Goal: Task Accomplishment & Management: Use online tool/utility

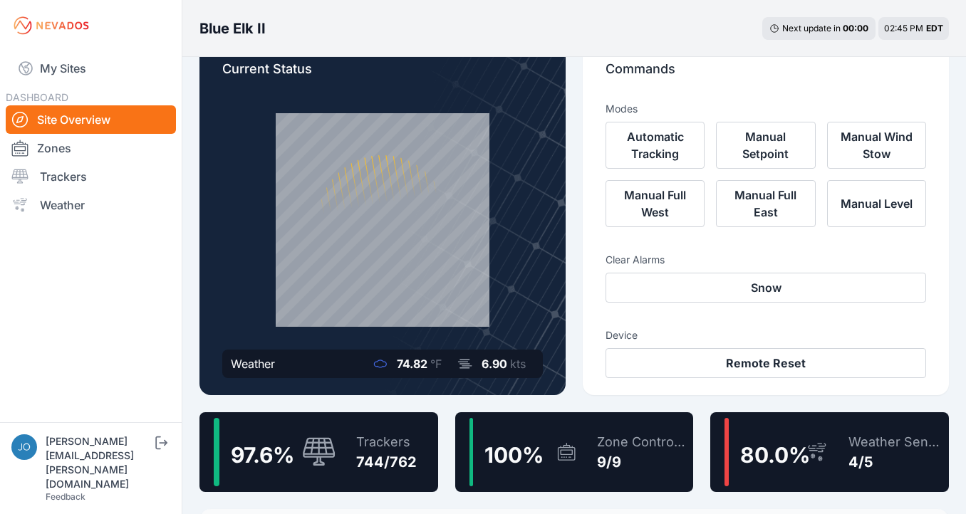
scroll to position [131, 0]
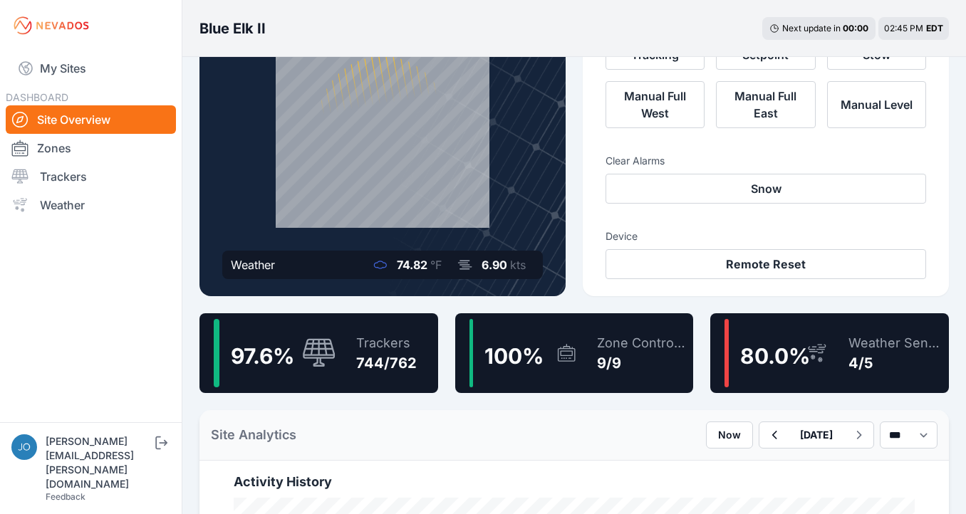
click at [322, 356] on icon at bounding box center [319, 353] width 34 height 31
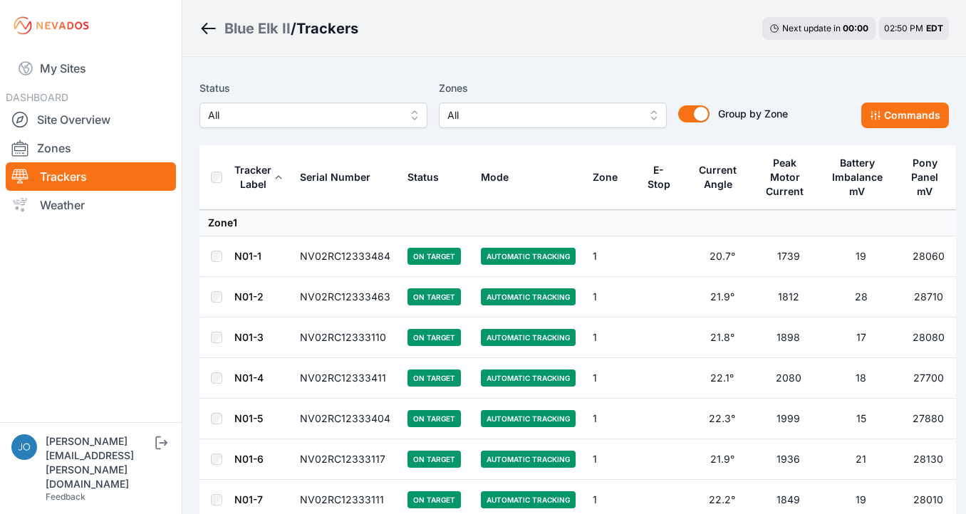
click at [271, 110] on span "All" at bounding box center [303, 115] width 191 height 17
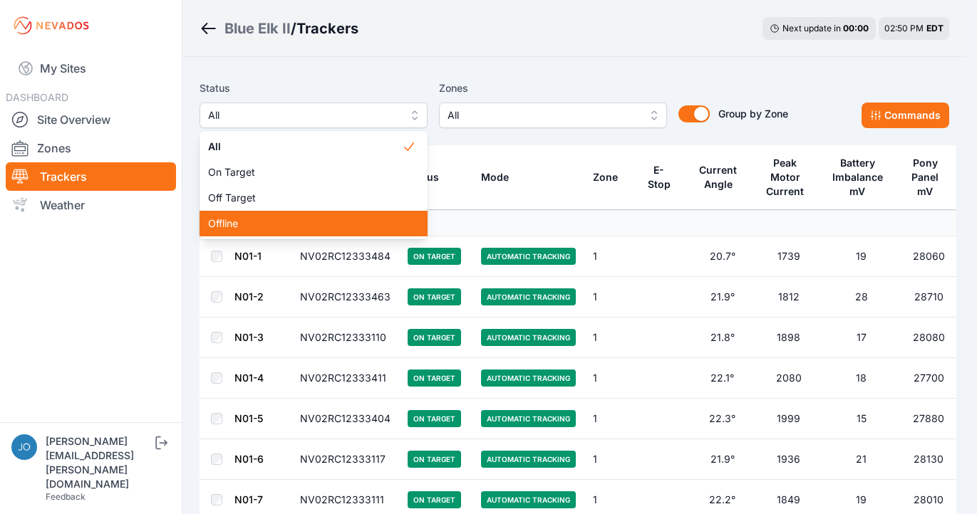
click at [252, 225] on span "Offline" at bounding box center [305, 224] width 194 height 14
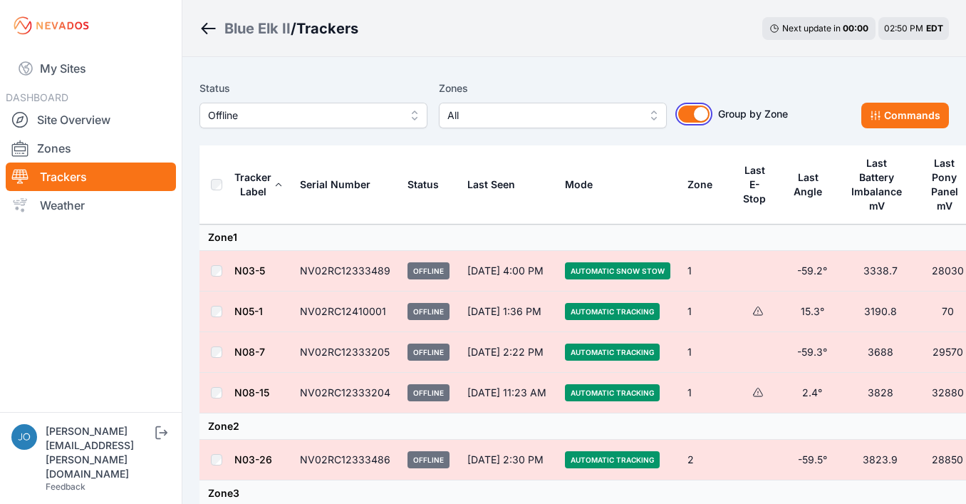
click at [685, 116] on button "Group by Zone" at bounding box center [693, 113] width 31 height 17
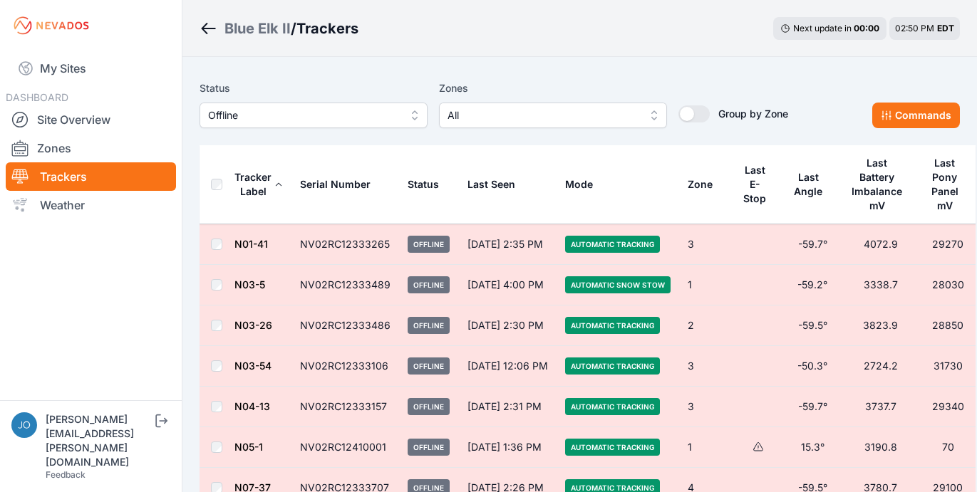
click at [311, 124] on button "Offline" at bounding box center [313, 116] width 228 height 26
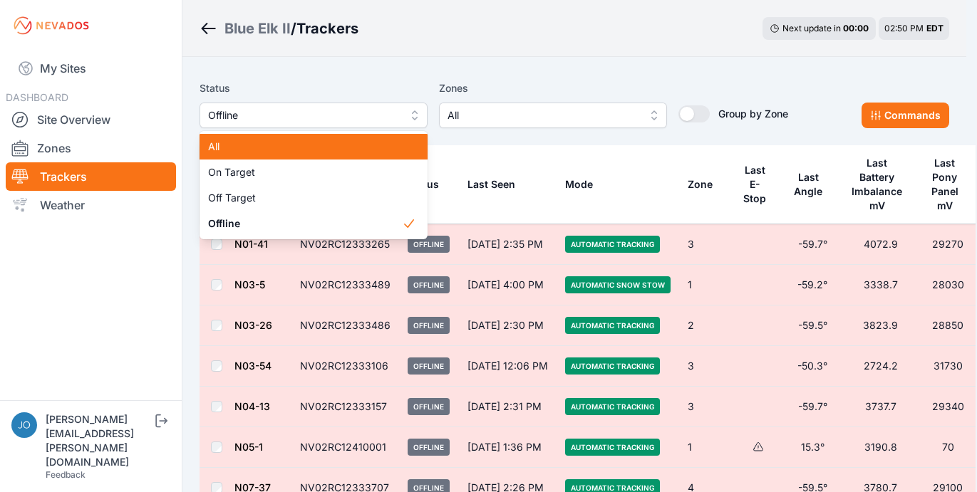
click at [279, 147] on span "All" at bounding box center [305, 147] width 194 height 14
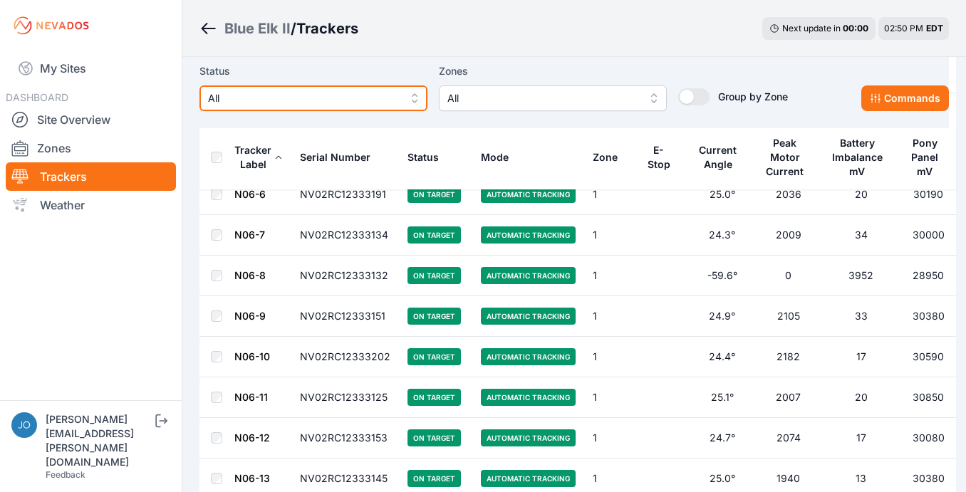
scroll to position [8002, 0]
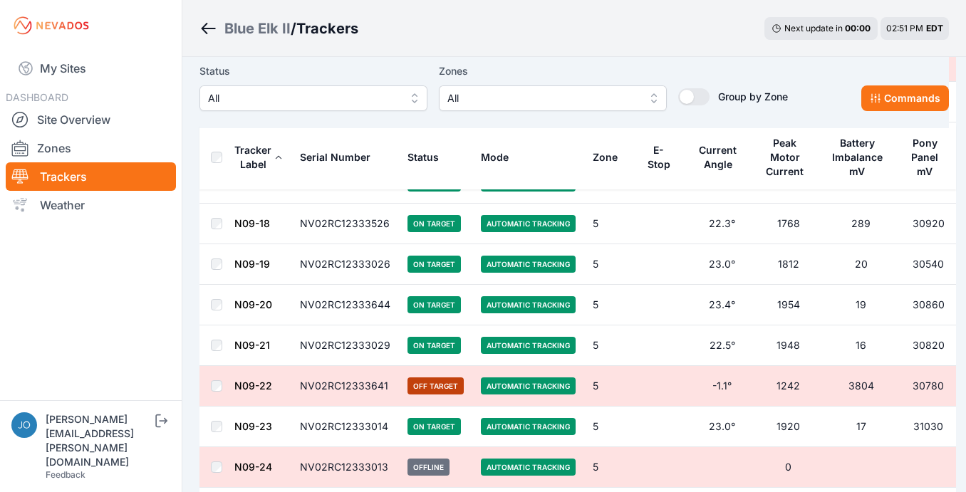
scroll to position [12534, 0]
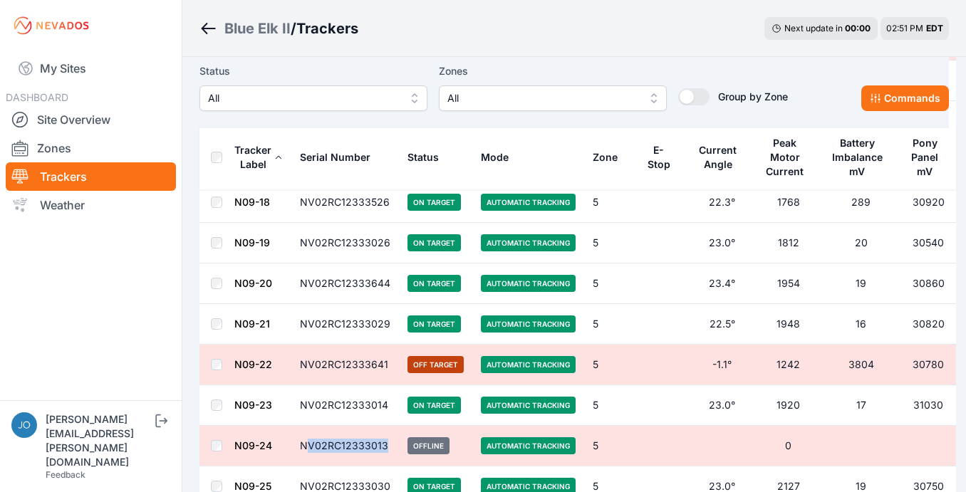
drag, startPoint x: 386, startPoint y: 446, endPoint x: 305, endPoint y: 444, distance: 81.2
click at [305, 444] on td "NV02RC12333013" at bounding box center [345, 446] width 108 height 41
drag, startPoint x: 384, startPoint y: 445, endPoint x: 299, endPoint y: 445, distance: 84.8
click at [299, 445] on td "NV02RC12333013" at bounding box center [345, 446] width 108 height 41
copy td "NV02RC12333013"
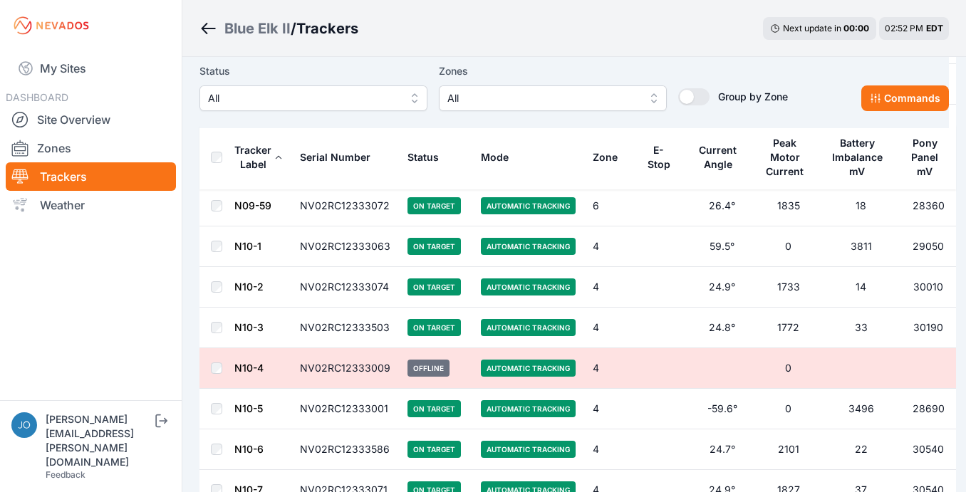
scroll to position [16632, 0]
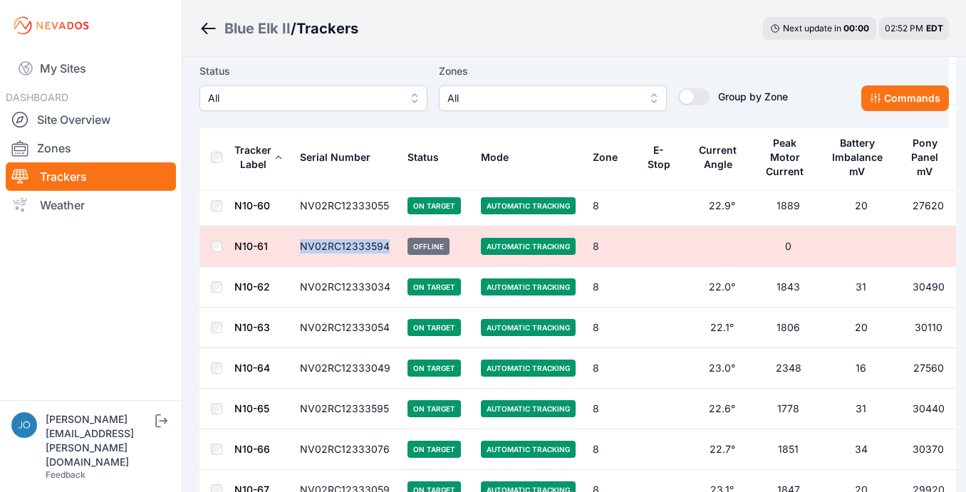
drag, startPoint x: 298, startPoint y: 245, endPoint x: 382, endPoint y: 245, distance: 83.3
click at [395, 244] on td "NV02RC12333594" at bounding box center [345, 247] width 108 height 41
copy td "NV02RC12333594"
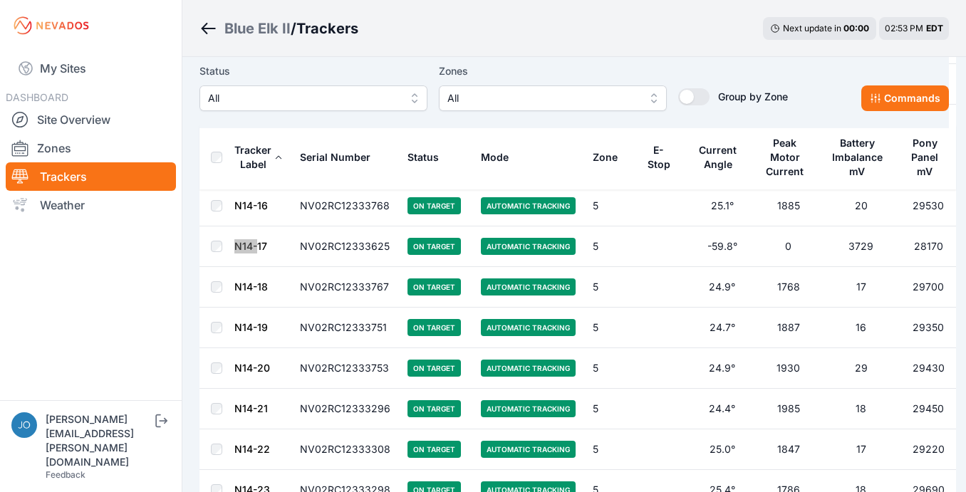
scroll to position [24469, 0]
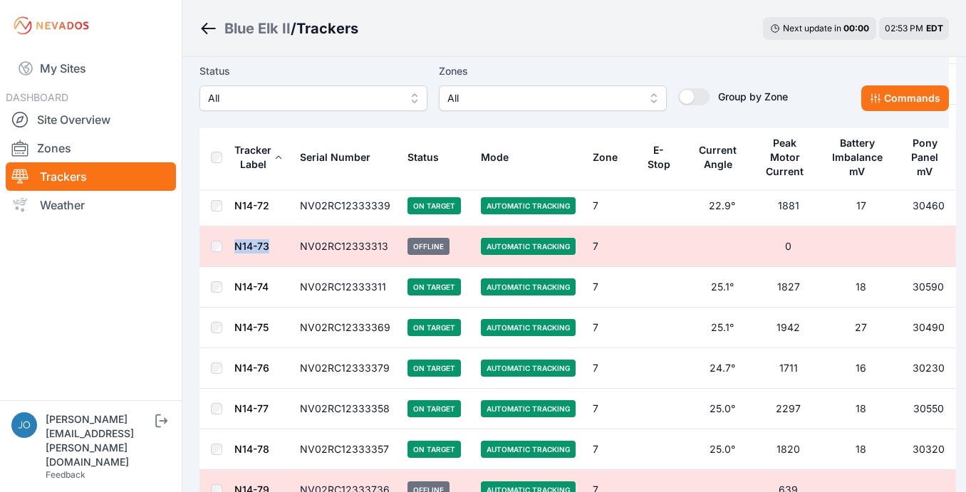
click at [284, 264] on td "N14-73" at bounding box center [263, 247] width 58 height 41
drag, startPoint x: 301, startPoint y: 242, endPoint x: 388, endPoint y: 243, distance: 86.9
click at [388, 243] on td "NV02RC12333313" at bounding box center [345, 247] width 108 height 41
copy td "NV02RC12333313"
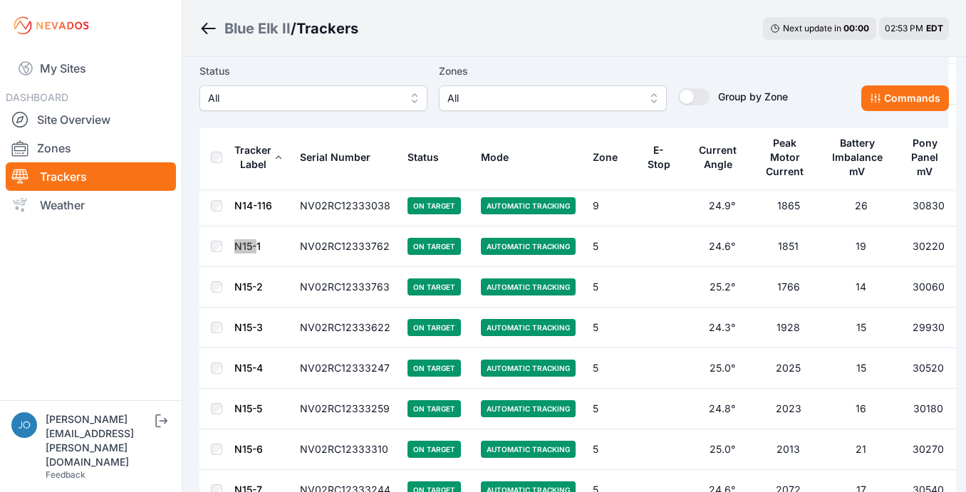
scroll to position [28327, 0]
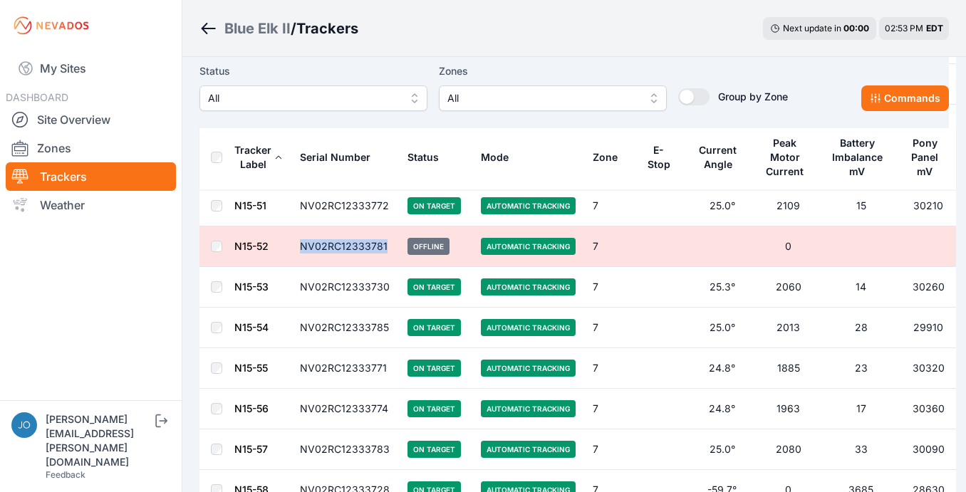
drag, startPoint x: 301, startPoint y: 246, endPoint x: 384, endPoint y: 246, distance: 82.6
click at [384, 246] on td "NV02RC12333781" at bounding box center [345, 247] width 108 height 41
copy td "NV02RC12333781"
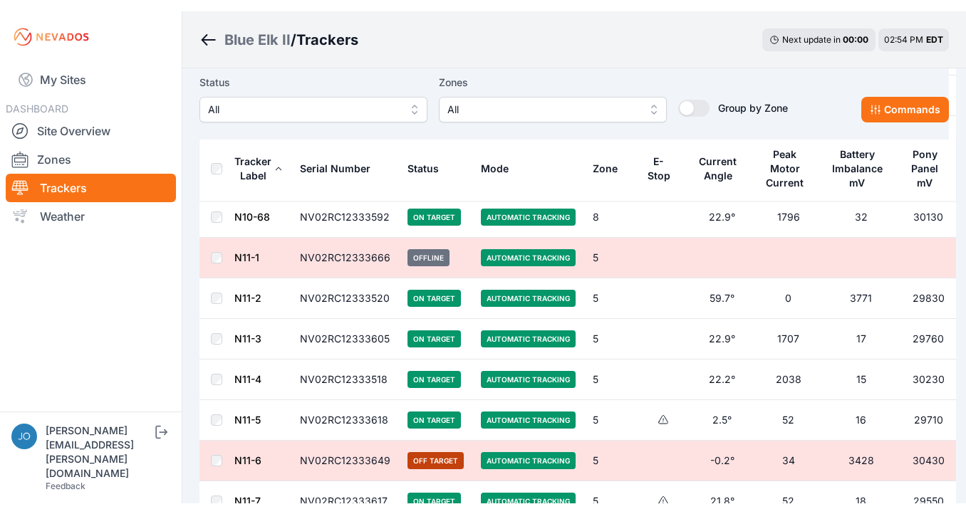
scroll to position [18419, 0]
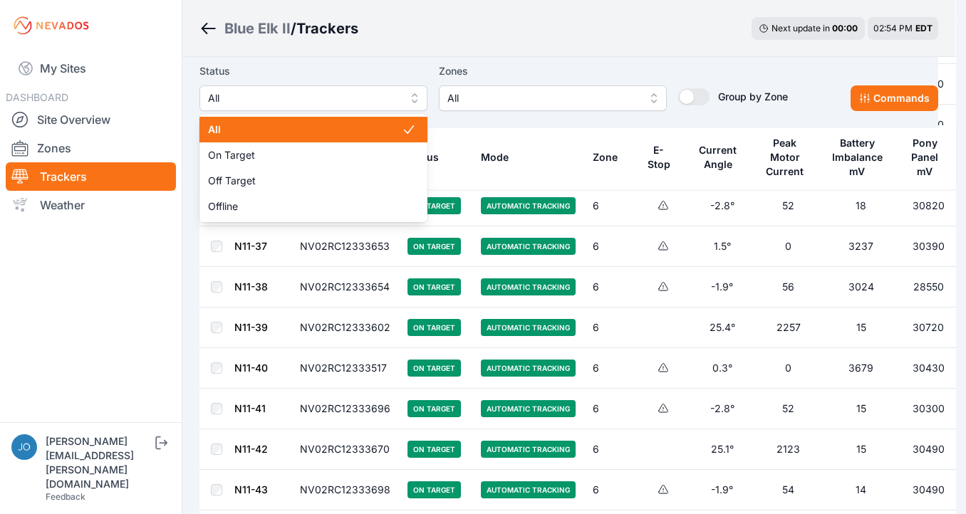
click at [246, 93] on span "All" at bounding box center [303, 98] width 191 height 17
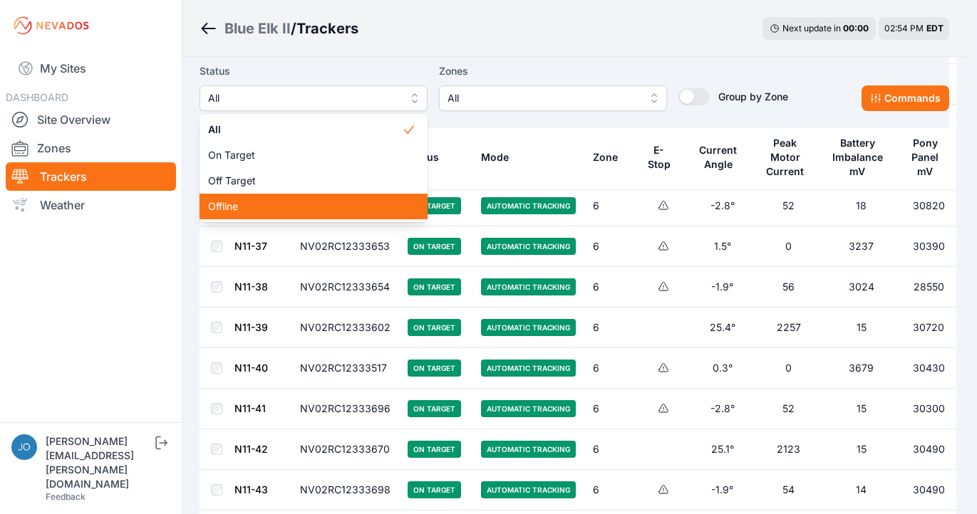
click at [234, 209] on span "Offline" at bounding box center [305, 206] width 194 height 14
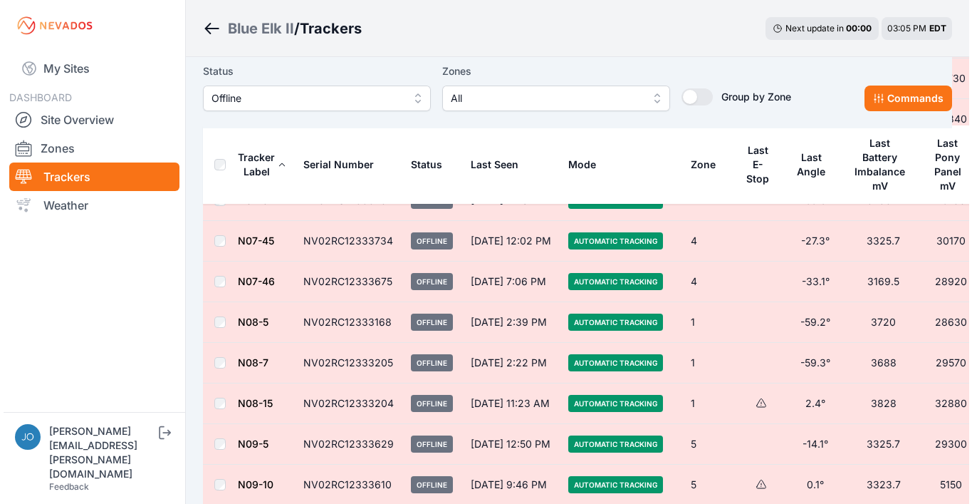
scroll to position [133, 0]
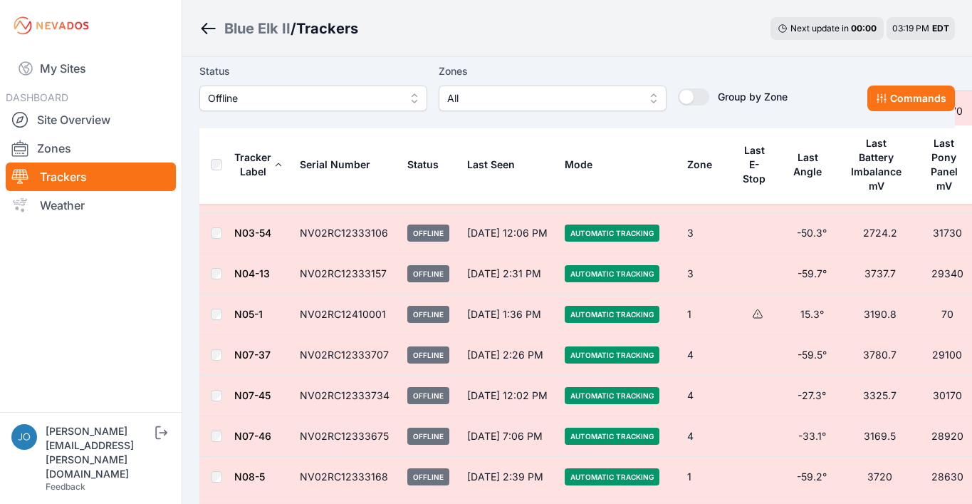
click at [266, 100] on span "Offline" at bounding box center [303, 98] width 191 height 17
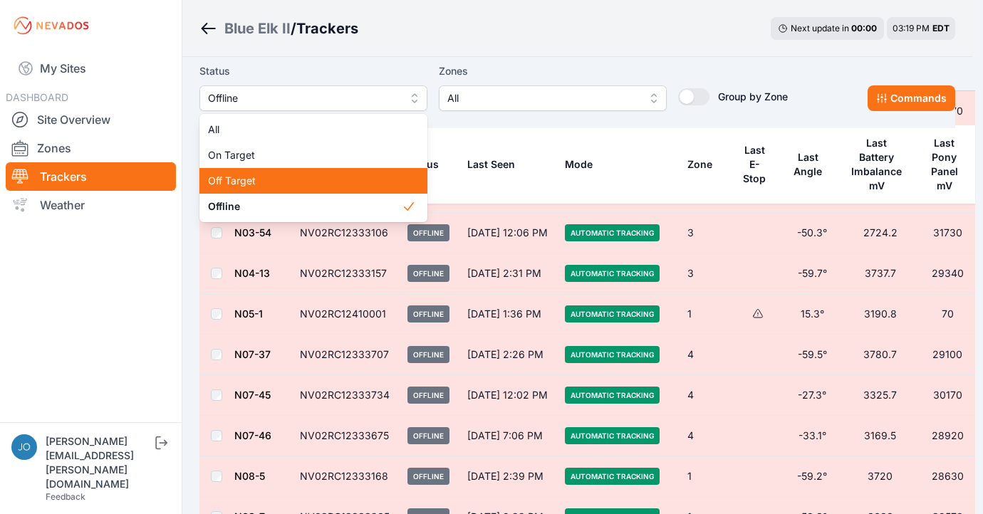
click at [243, 172] on div "Off Target" at bounding box center [313, 181] width 228 height 26
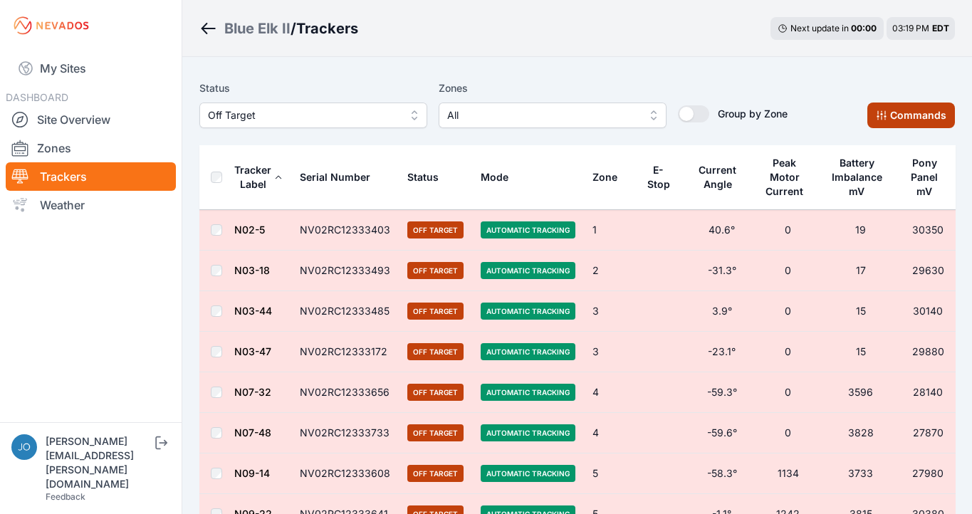
click at [936, 110] on button "Commands" at bounding box center [912, 116] width 88 height 26
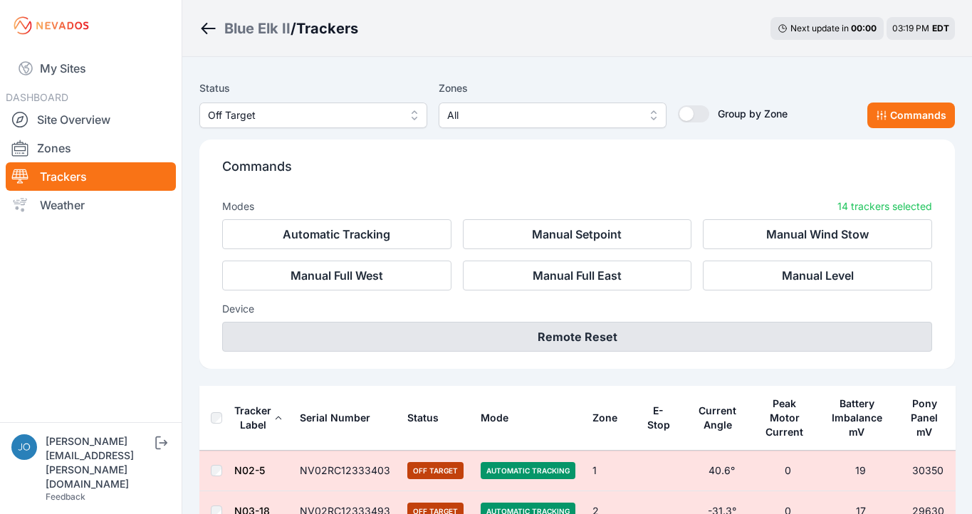
click at [672, 343] on button "Remote Reset" at bounding box center [577, 337] width 710 height 30
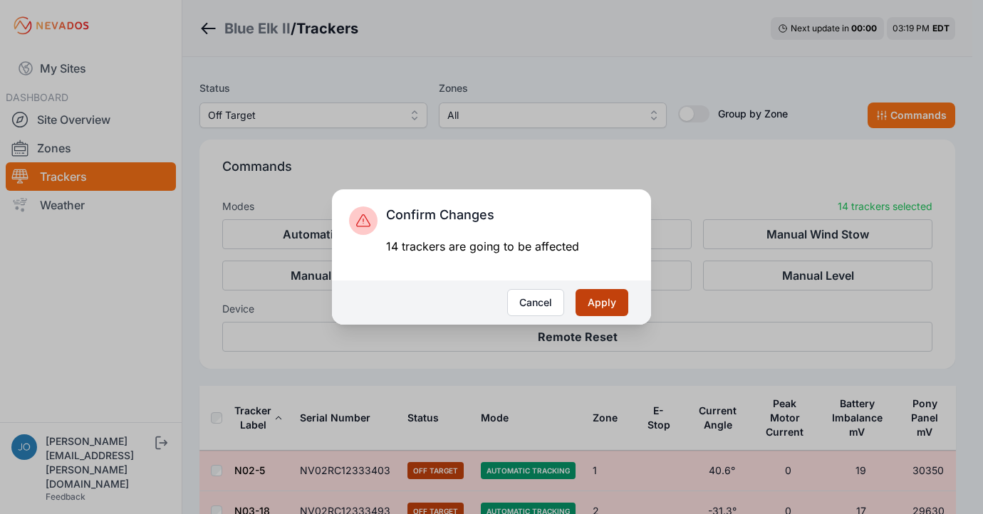
click at [608, 308] on button "Apply" at bounding box center [602, 302] width 53 height 27
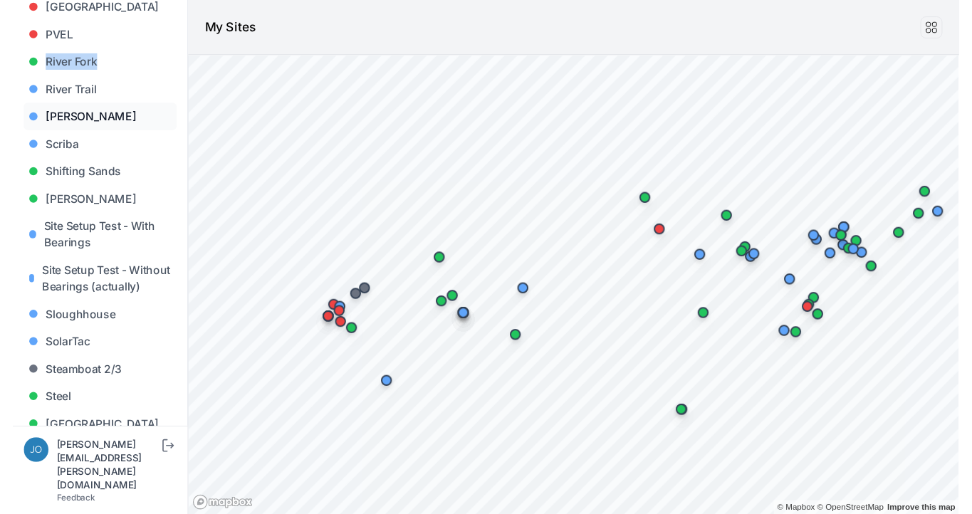
scroll to position [1187, 0]
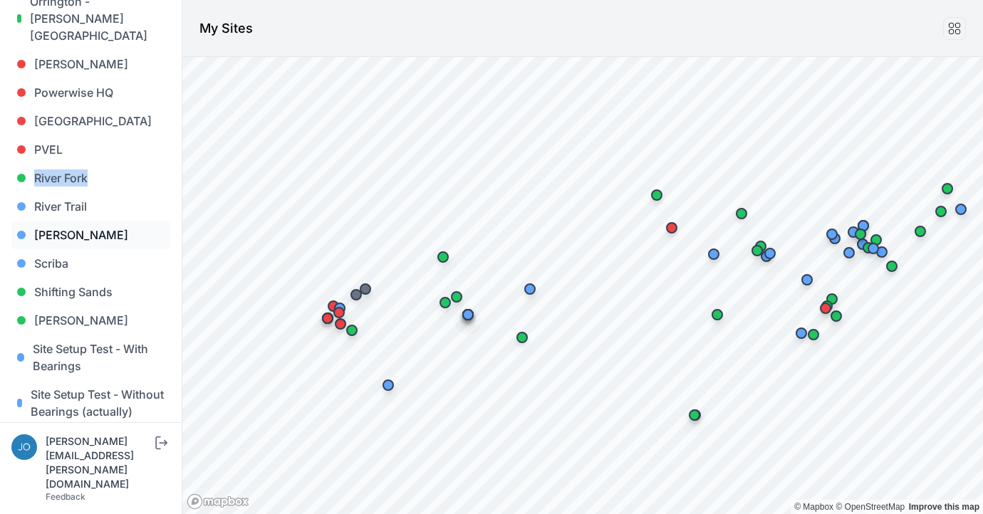
click at [67, 221] on link "Sarish" at bounding box center [90, 235] width 159 height 28
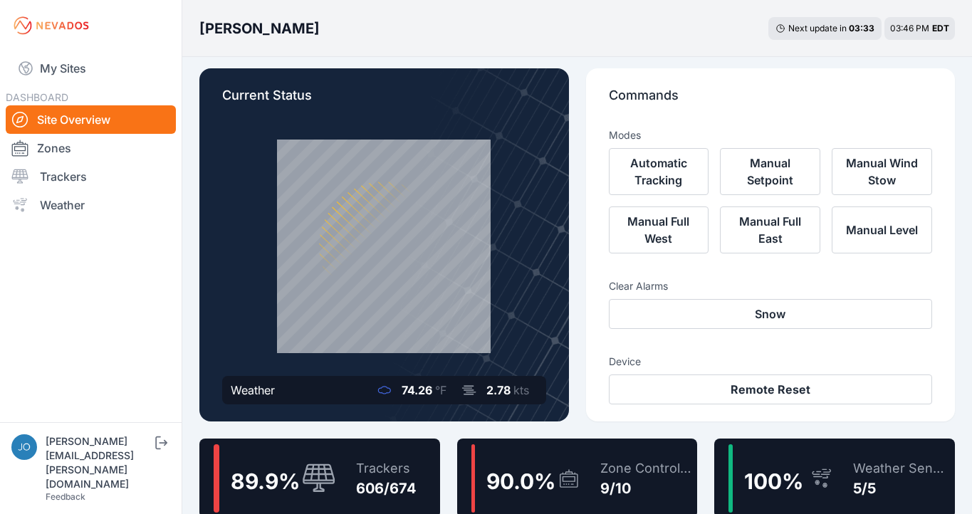
scroll to position [120, 0]
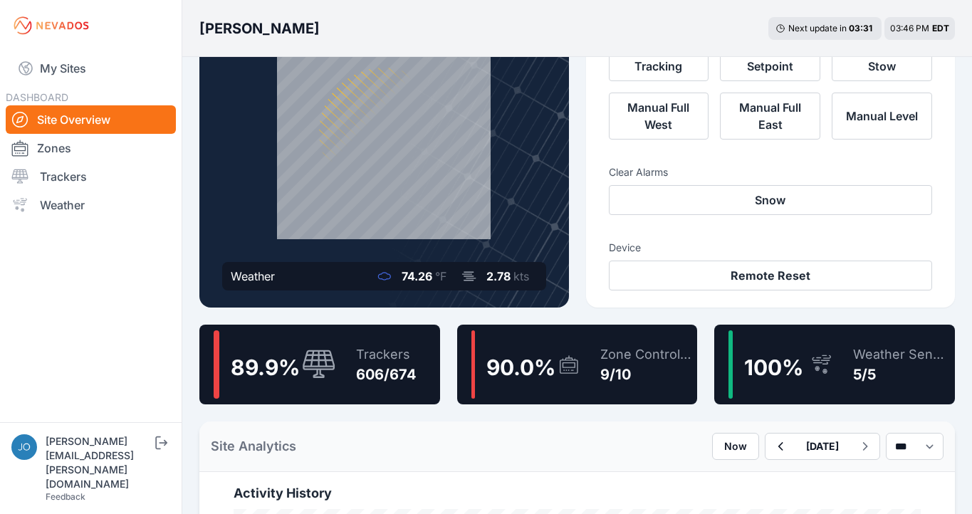
click at [358, 351] on div "Trackers" at bounding box center [386, 355] width 61 height 20
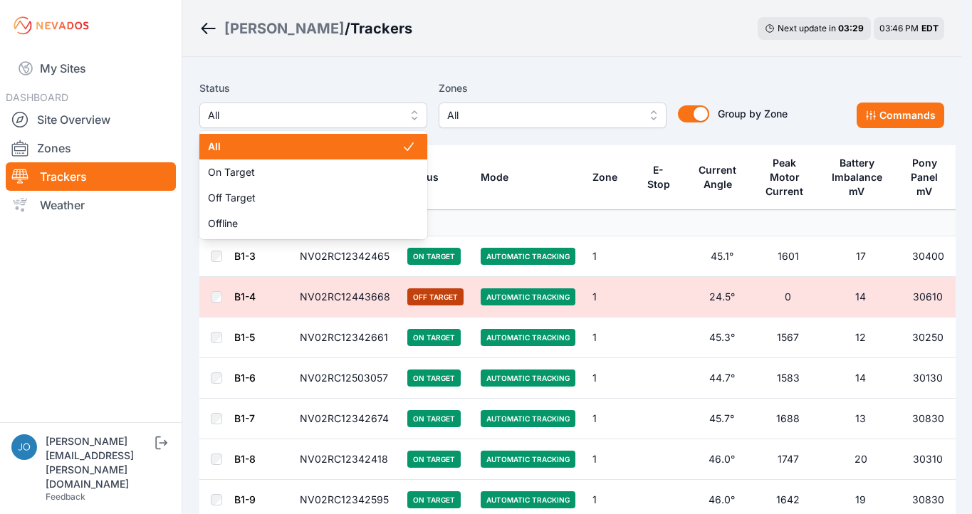
click at [360, 113] on span "All" at bounding box center [303, 115] width 191 height 17
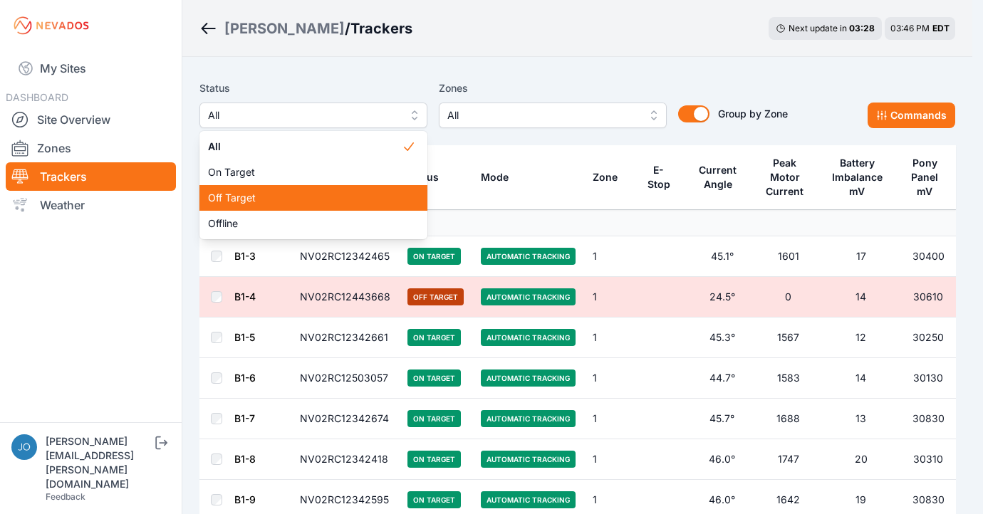
click at [261, 204] on span "Off Target" at bounding box center [305, 198] width 194 height 14
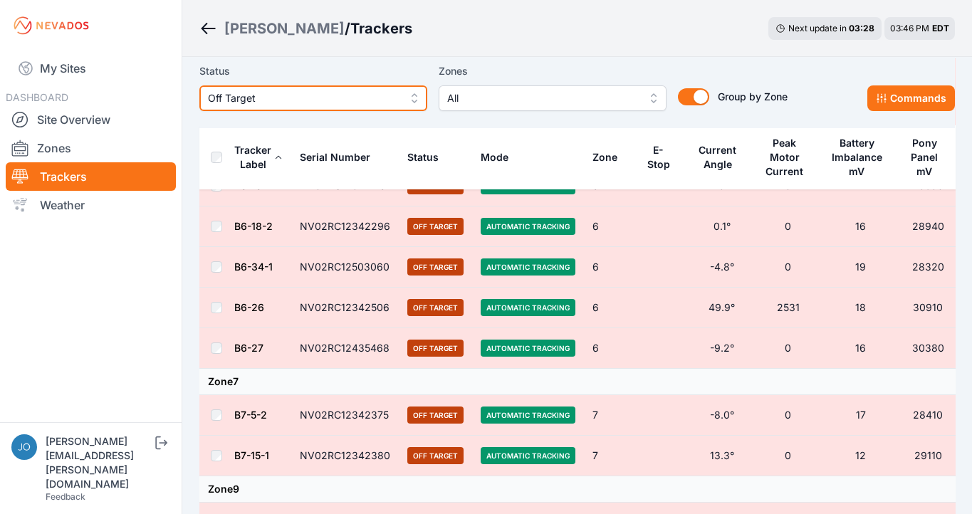
scroll to position [1213, 0]
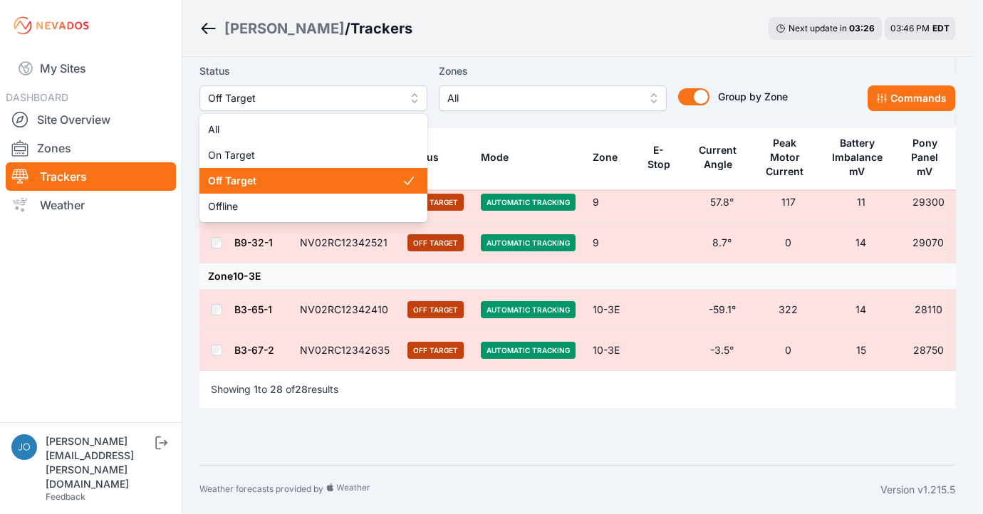
click at [254, 105] on span "Off Target" at bounding box center [303, 98] width 191 height 17
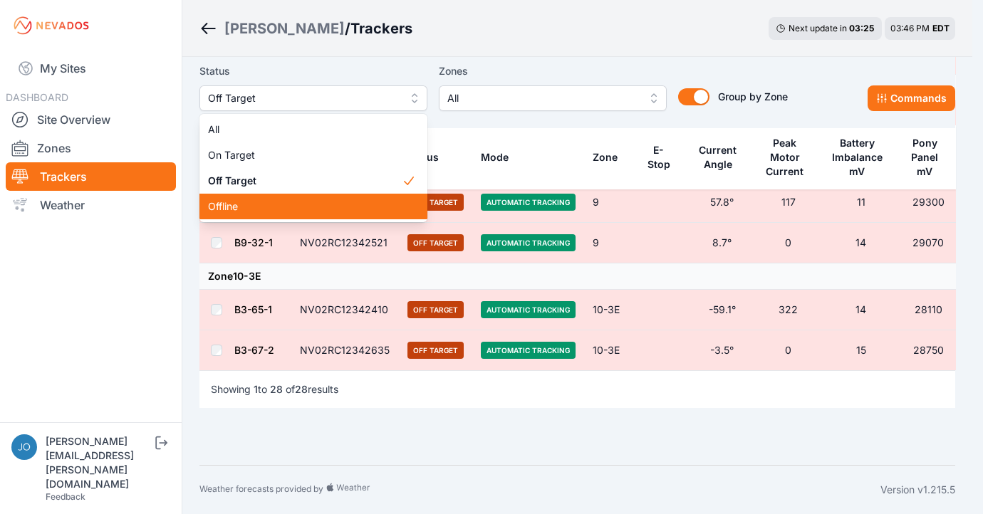
click at [252, 199] on span "Offline" at bounding box center [305, 206] width 194 height 14
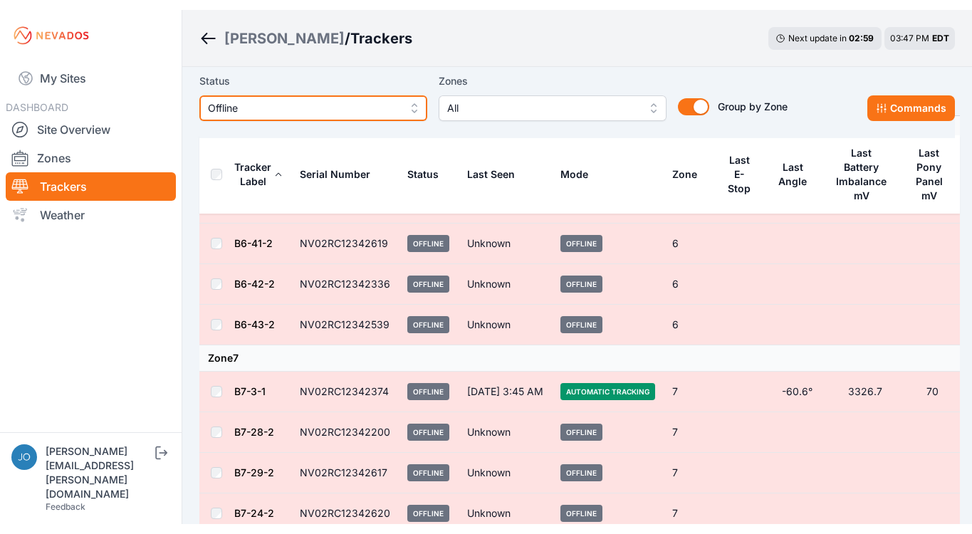
scroll to position [142, 0]
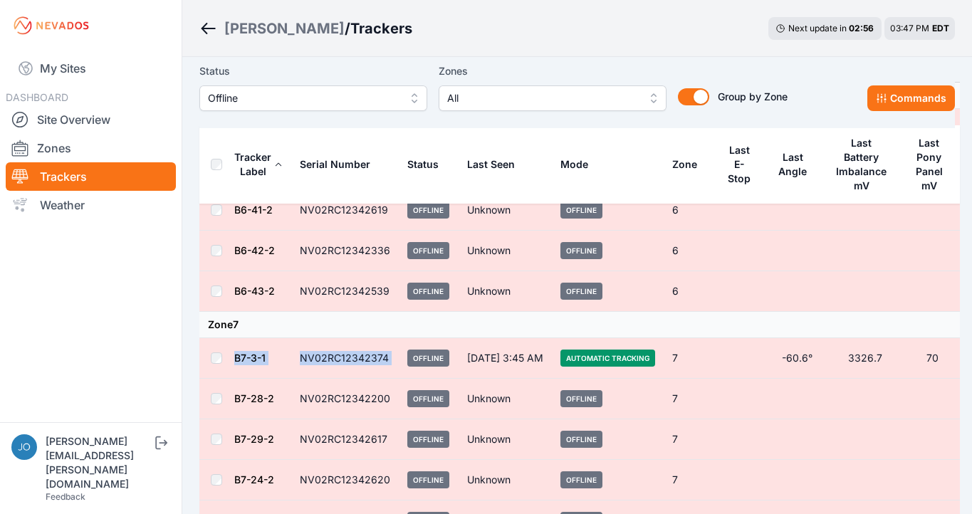
click at [219, 354] on tr "B7-3-1 NV02RC12342374 Offline Sep 20 at 3:45 AM Automatic Tracking 7 -60.6° 332…" at bounding box center [579, 358] width 761 height 41
copy tr "B7-3-1 NV02RC12342374"
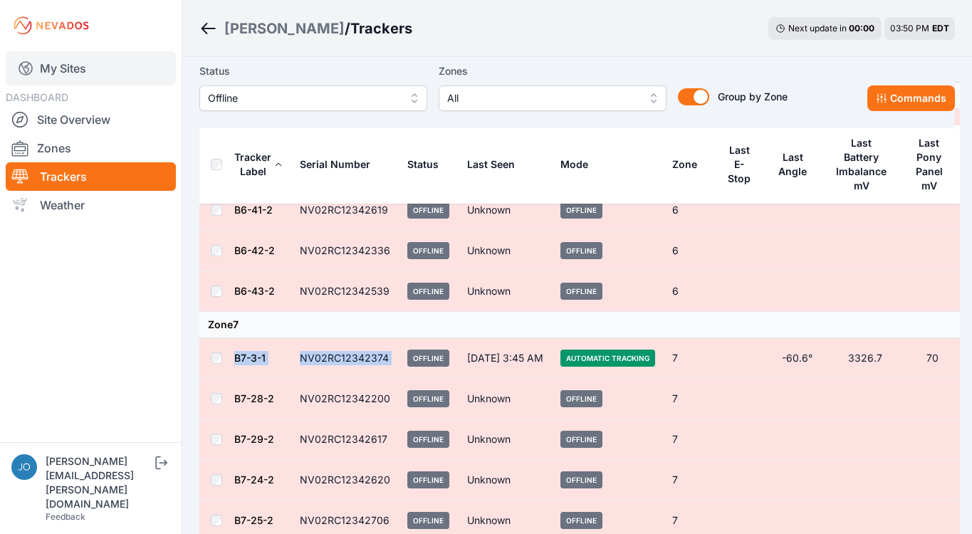
click at [63, 67] on link "My Sites" at bounding box center [91, 68] width 170 height 34
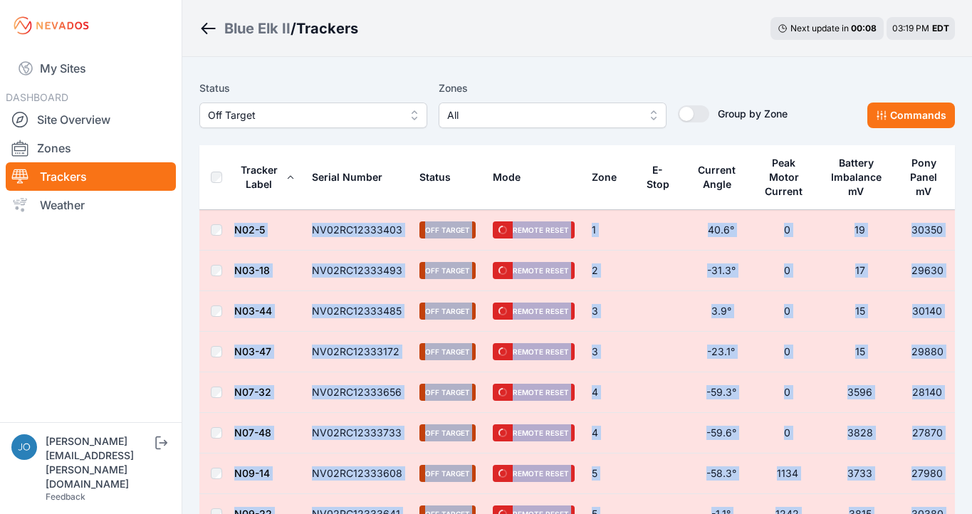
drag, startPoint x: 412, startPoint y: 349, endPoint x: 264, endPoint y: 214, distance: 200.2
click at [264, 214] on tbody "N02-5 NV02RC12333403 Off Target Remote Reset 1 40.6° 0 19 30350 N03-18 NV02RC12…" at bounding box center [577, 494] width 756 height 568
copy tbody "N02-5 NV02RC12333403 Off Target Remote Reset 1 40.6° 0 19 30350 N03-18 NV02RC12…"
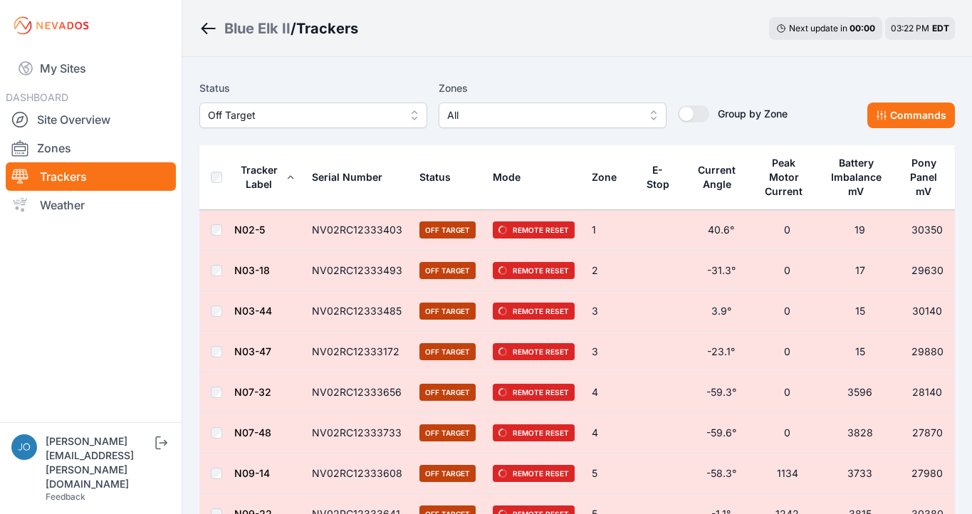
click at [556, 39] on div "Blue Elk II / Trackers Next update in 00 : 00 03:22 PM EDT" at bounding box center [577, 28] width 790 height 57
click at [337, 125] on button "Off Target" at bounding box center [313, 116] width 228 height 26
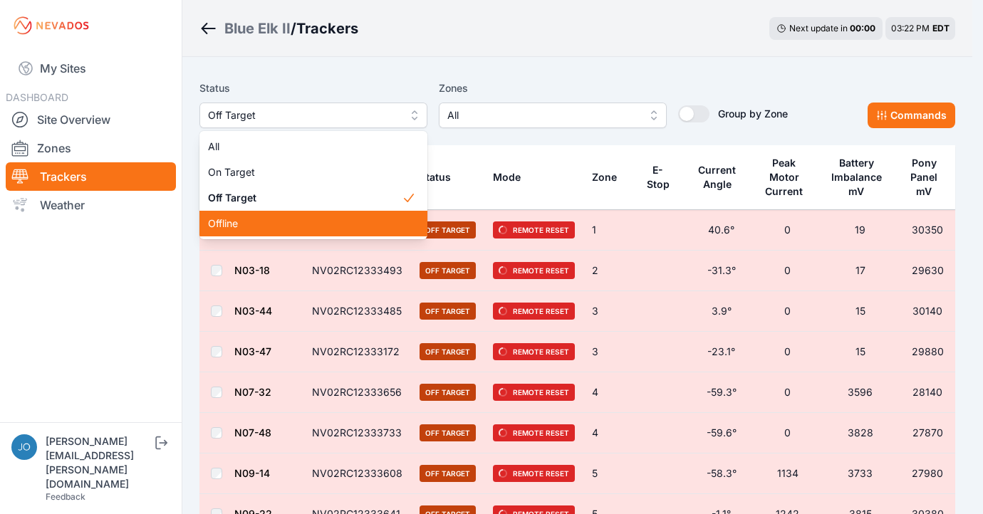
click at [251, 234] on div "Offline" at bounding box center [313, 224] width 228 height 26
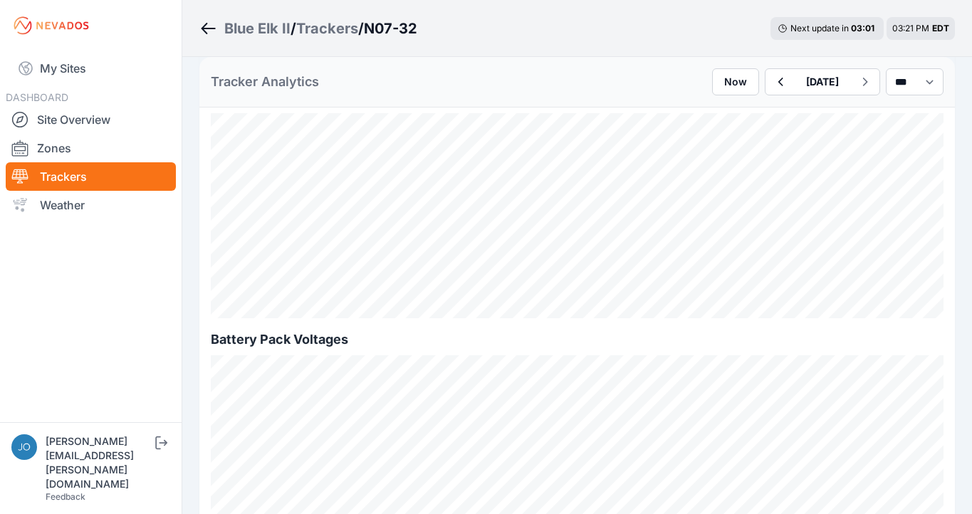
scroll to position [1113, 0]
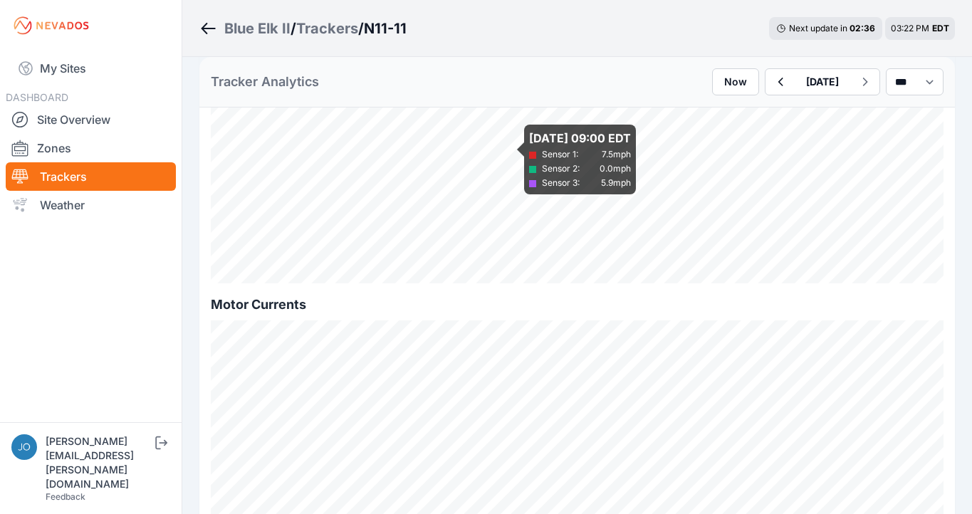
scroll to position [1166, 0]
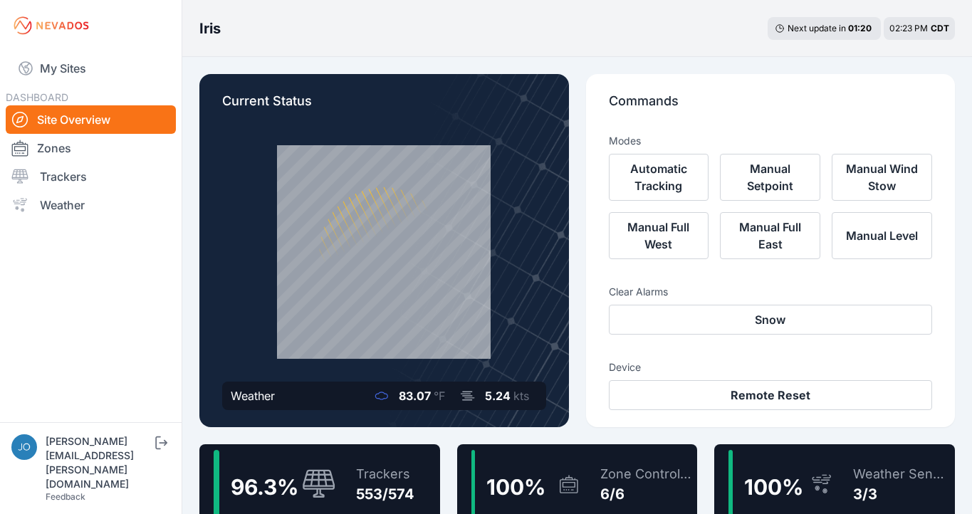
click at [375, 462] on div "Trackers 553/574" at bounding box center [378, 484] width 73 height 68
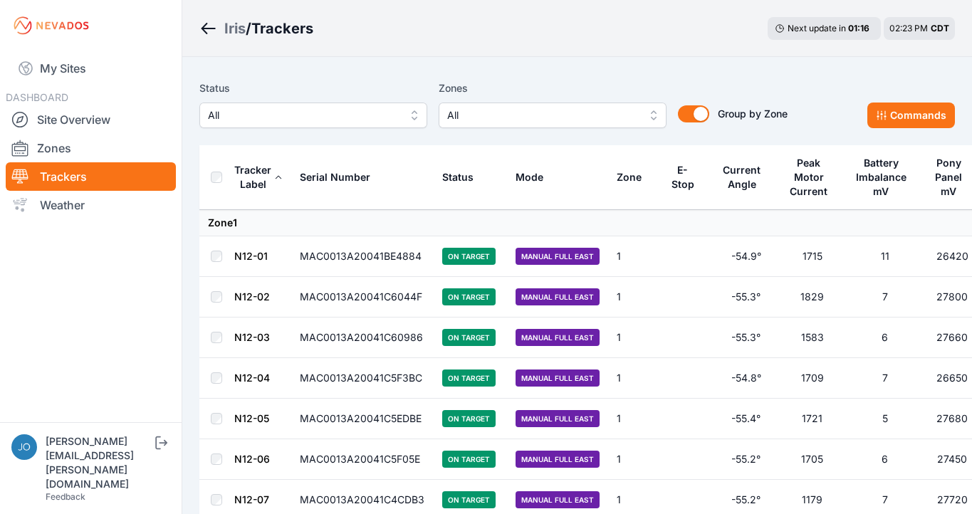
click at [235, 32] on div "Iris" at bounding box center [234, 29] width 21 height 20
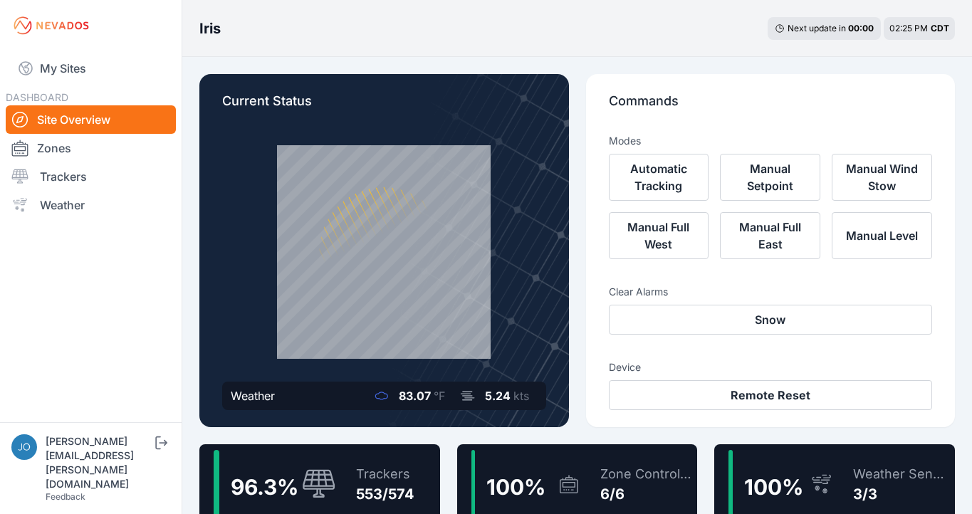
click at [370, 457] on div "Trackers 553/574" at bounding box center [378, 484] width 73 height 68
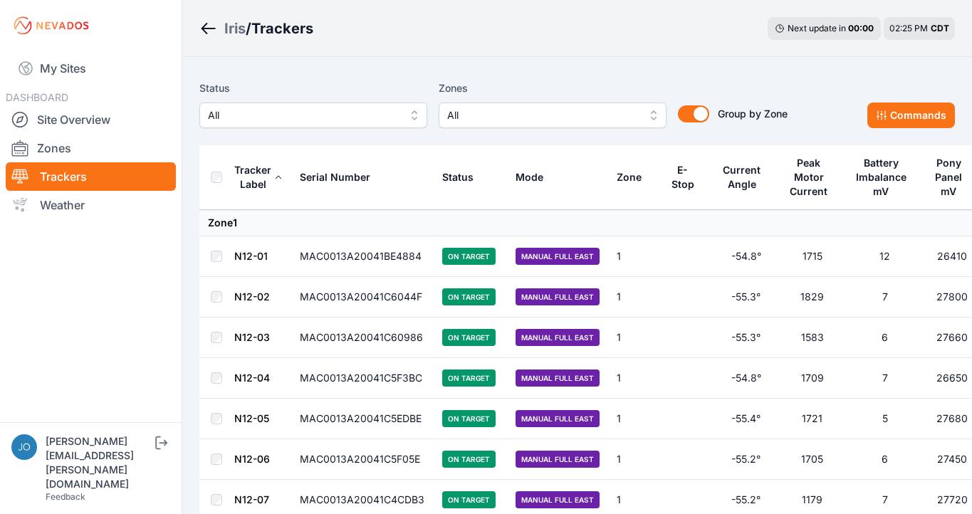
click at [303, 122] on span "All" at bounding box center [303, 115] width 191 height 17
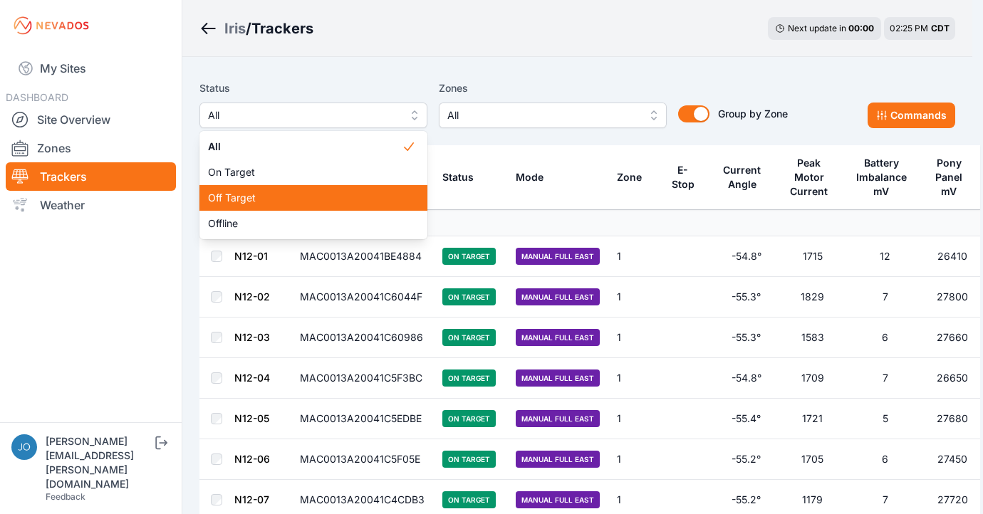
click at [290, 209] on div "Off Target" at bounding box center [313, 198] width 228 height 26
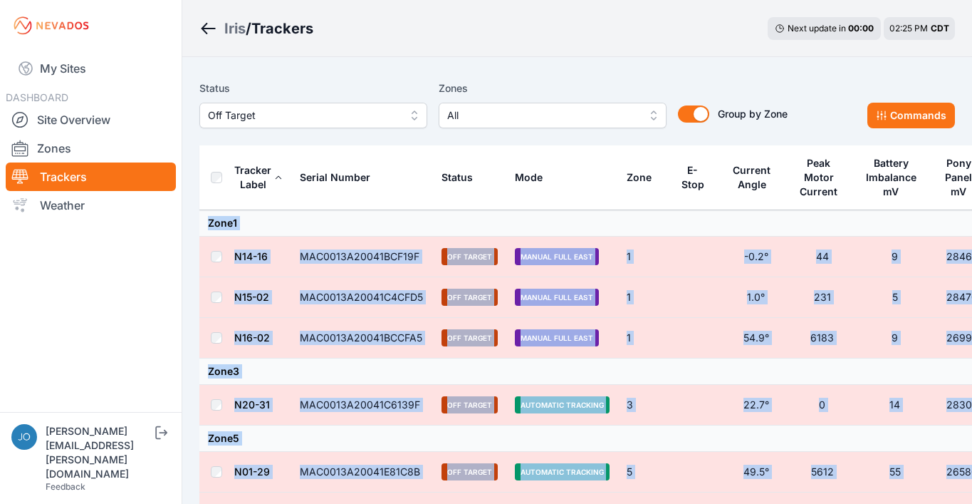
drag, startPoint x: 425, startPoint y: 341, endPoint x: 411, endPoint y: 212, distance: 130.4
click at [411, 212] on tbody "Zone 1 N14-16 MAC0013A20041BCF19F Off Target Manual Full East 1 -0.2° 44 9 2846…" at bounding box center [594, 405] width 791 height 390
copy tbody "Zone 1 N14-16 MAC0013A20041BCF19F Off Target Manual Full East 1 -0.2° 44 9 2846…"
click at [316, 102] on div "Status Off Target" at bounding box center [313, 104] width 228 height 48
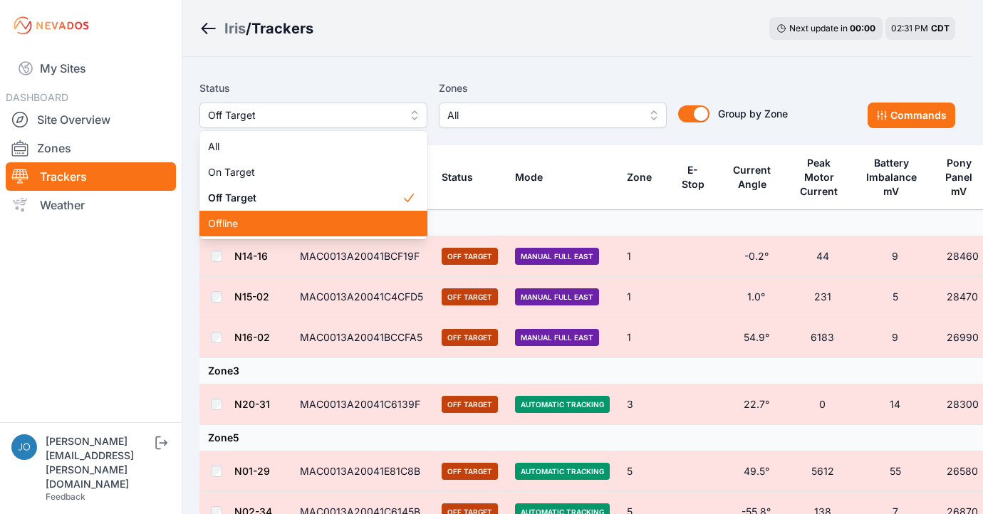
click at [258, 236] on div "Offline" at bounding box center [313, 224] width 228 height 26
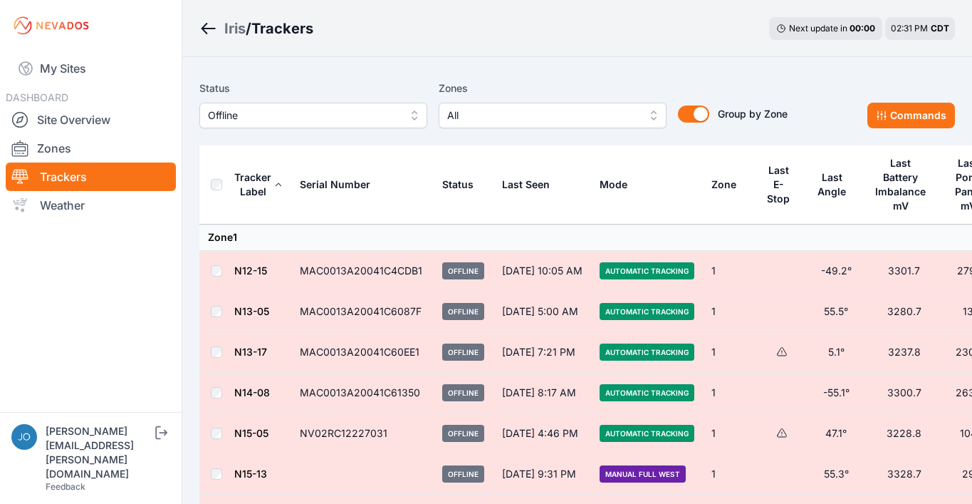
drag, startPoint x: 590, startPoint y: 339, endPoint x: 280, endPoint y: 250, distance: 322.4
copy tbody "N12-15 MAC0013A20041C4CDB1 Offline Sep 26 at 10:05 AM Automatic Tracking 1 -49.…"
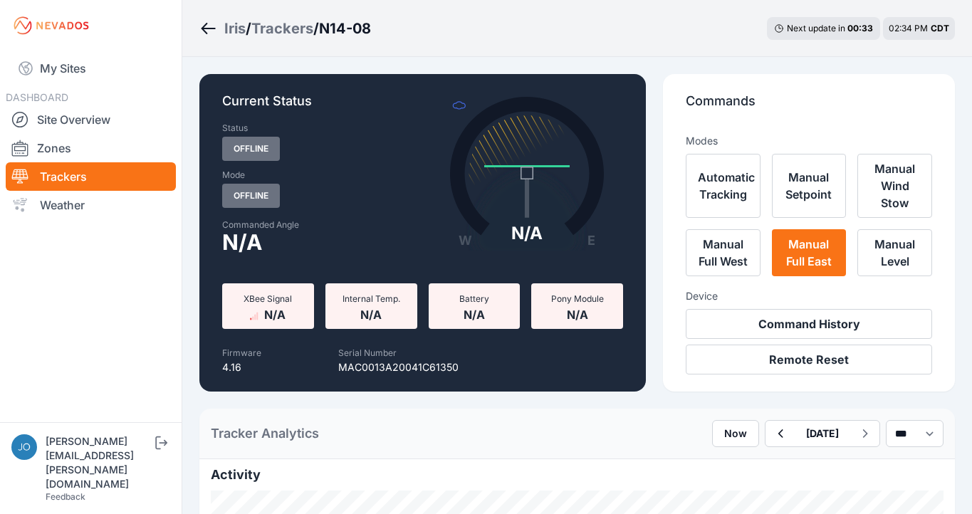
scroll to position [412, 0]
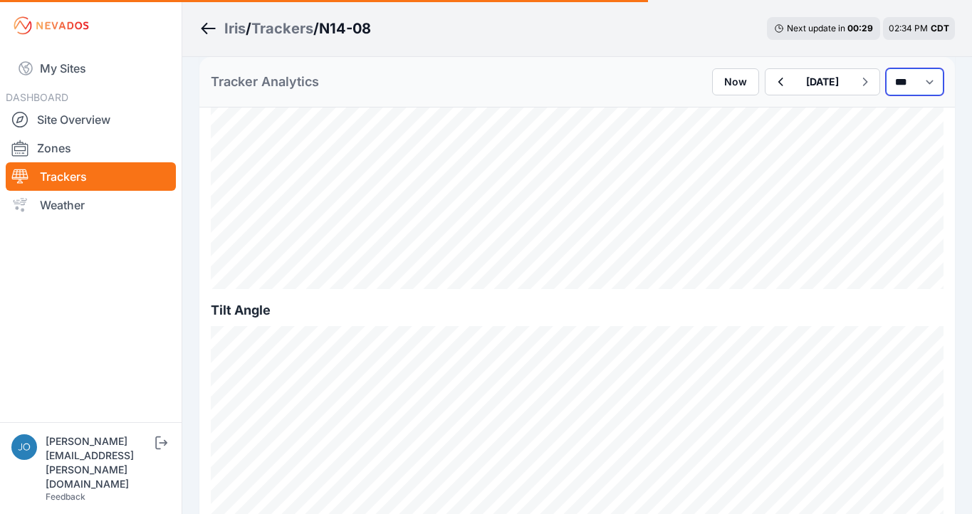
select select "*******"
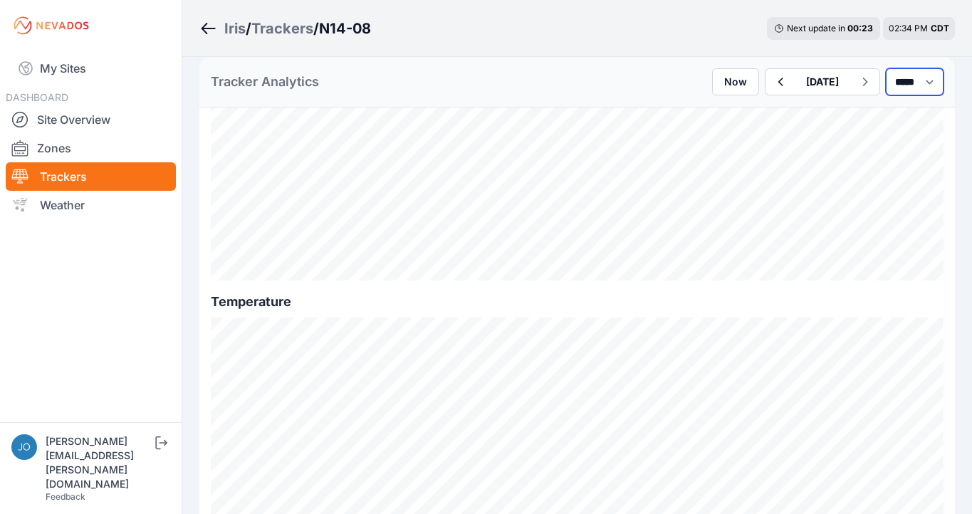
scroll to position [1718, 0]
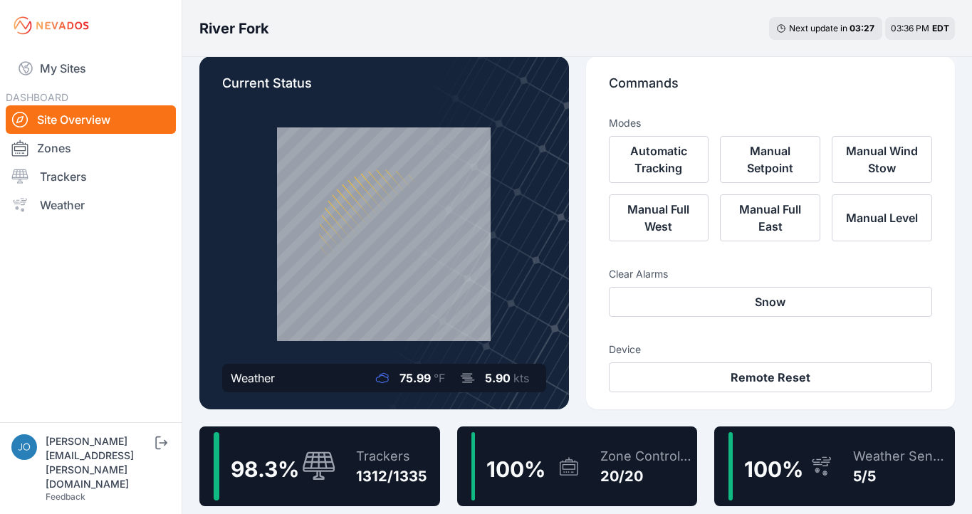
scroll to position [38, 0]
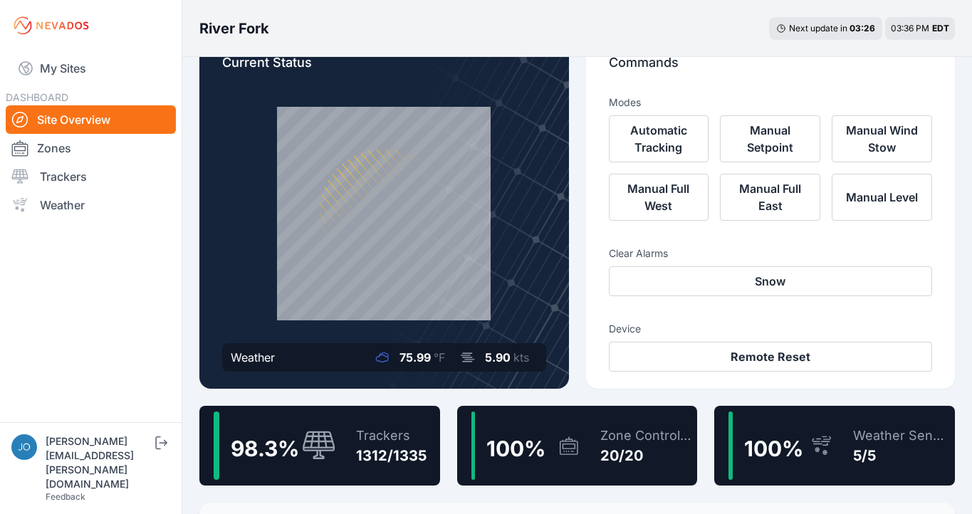
click at [353, 457] on div "Trackers 1312/1335" at bounding box center [384, 446] width 85 height 68
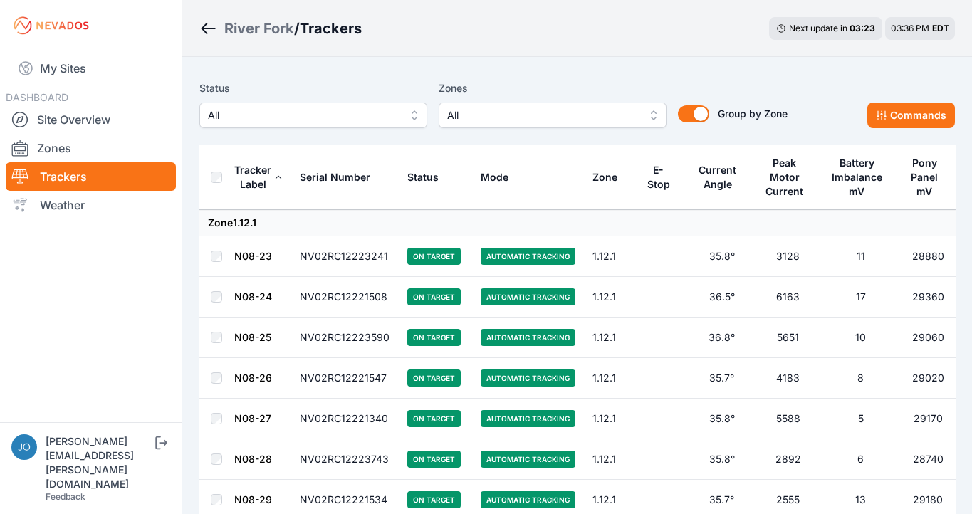
click at [363, 117] on span "All" at bounding box center [303, 115] width 191 height 17
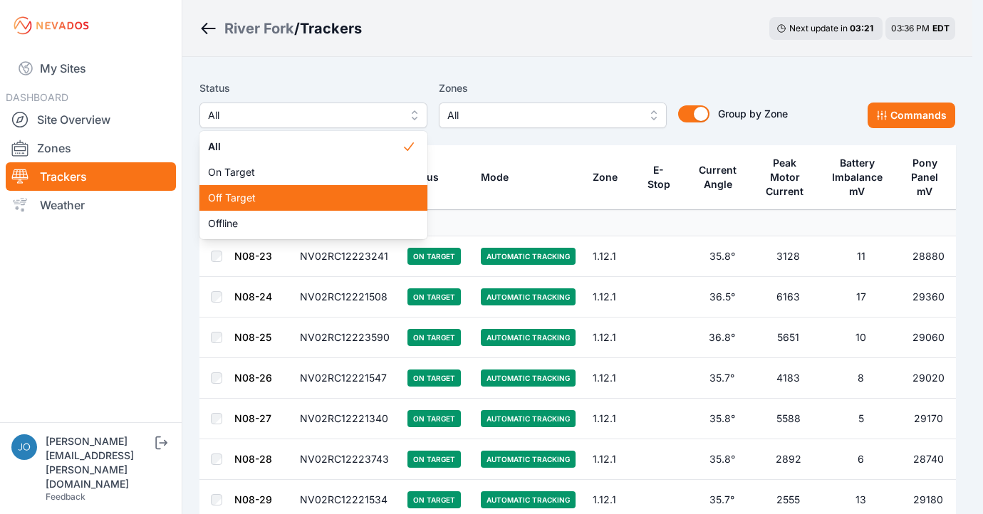
click at [309, 187] on div "Off Target" at bounding box center [313, 198] width 228 height 26
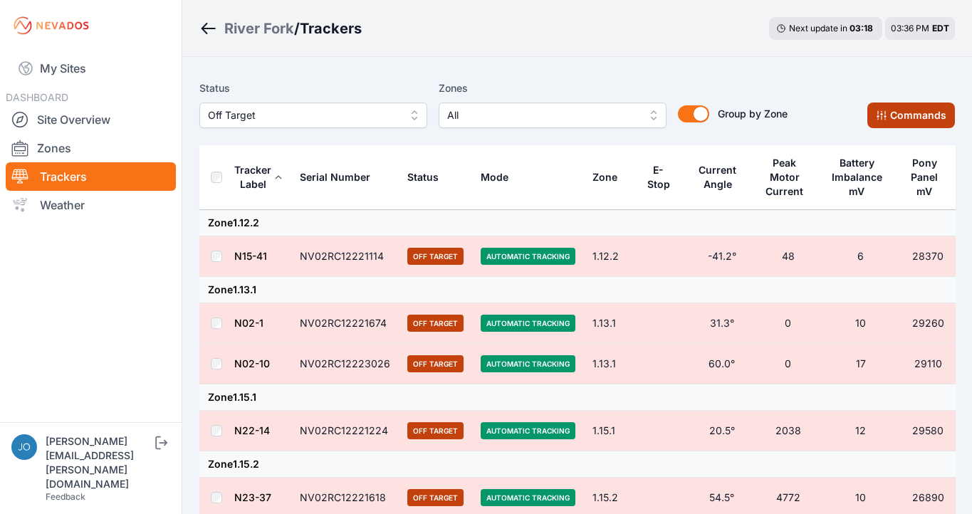
click at [908, 115] on button "Commands" at bounding box center [912, 116] width 88 height 26
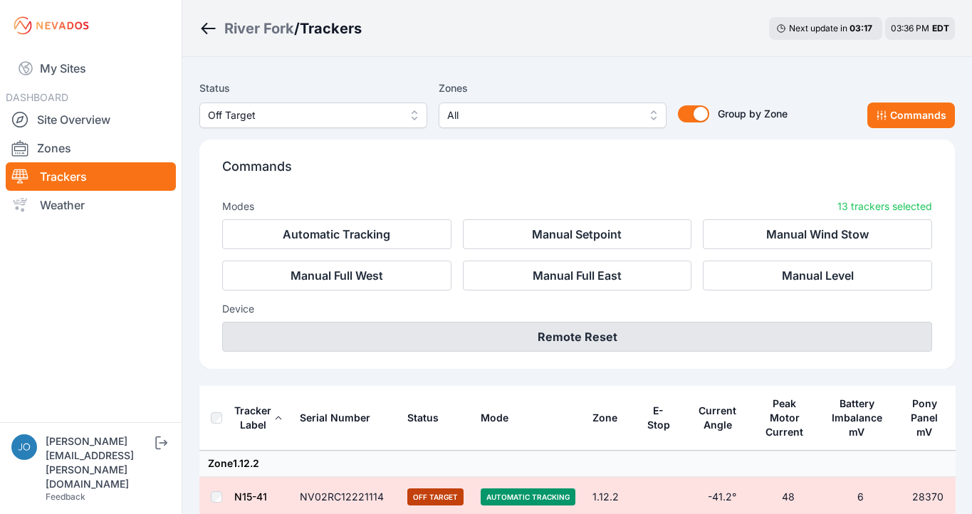
click at [568, 340] on button "Remote Reset" at bounding box center [577, 337] width 710 height 30
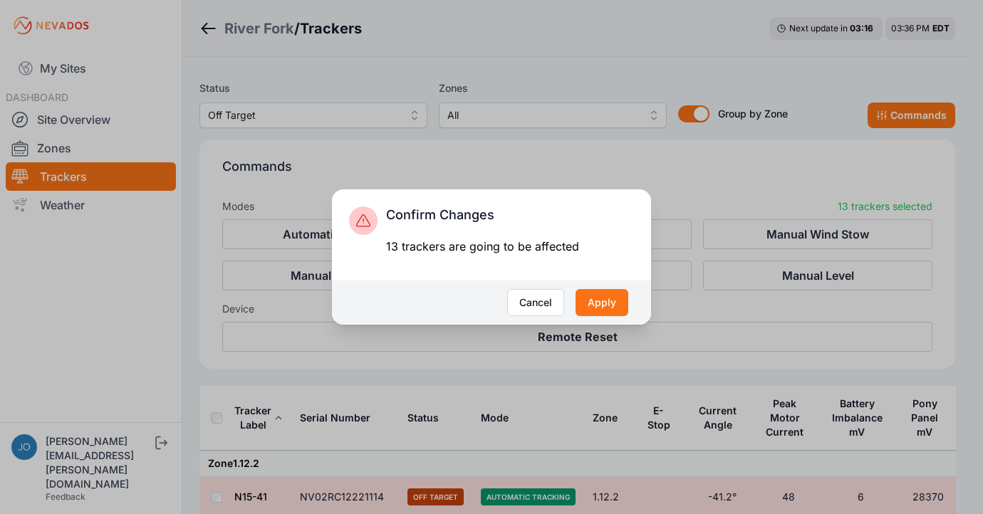
click at [609, 284] on div "Cancel Apply" at bounding box center [491, 303] width 319 height 44
click at [605, 306] on button "Apply" at bounding box center [602, 302] width 53 height 27
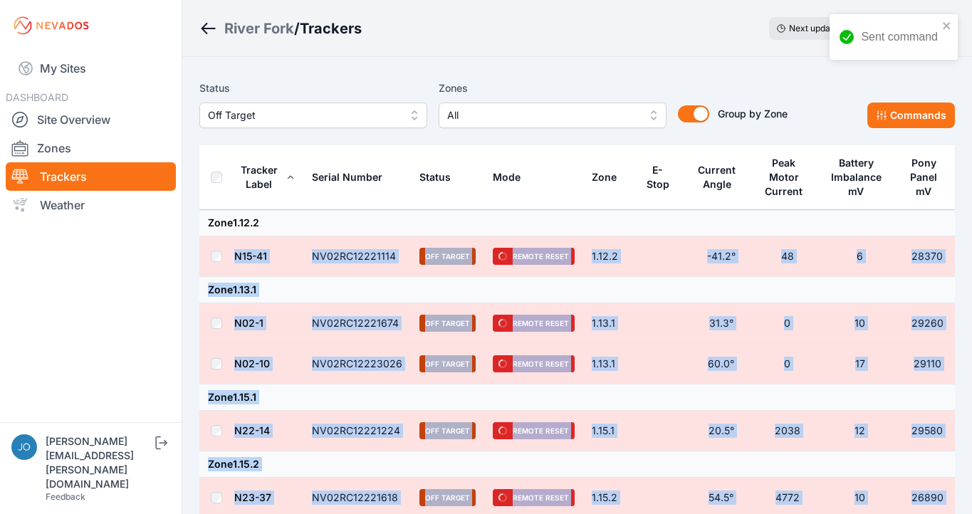
drag, startPoint x: 619, startPoint y: 352, endPoint x: 343, endPoint y: 223, distance: 304.4
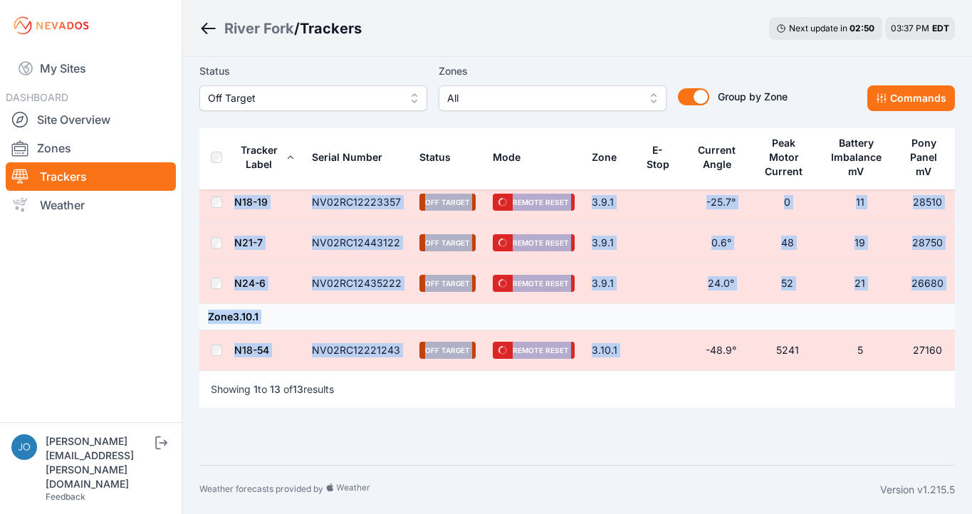
scroll to position [487, 0]
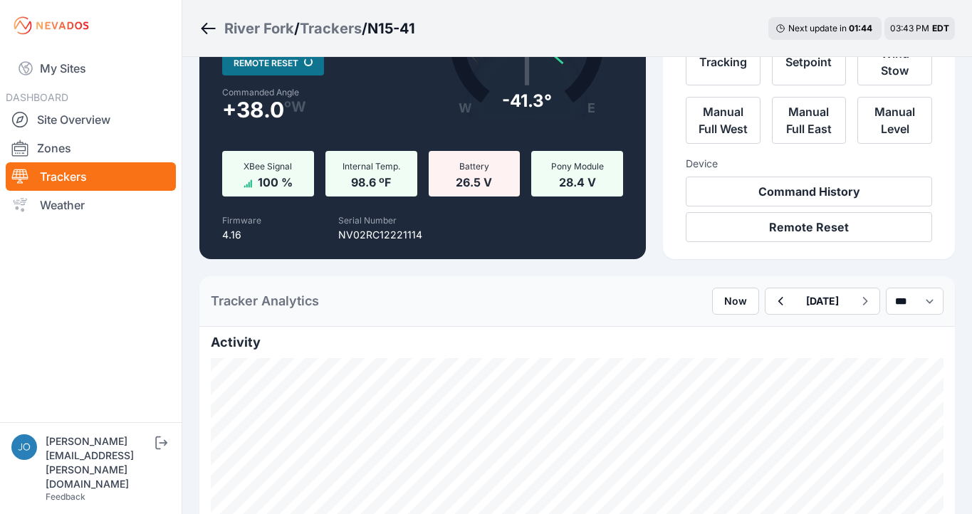
scroll to position [433, 0]
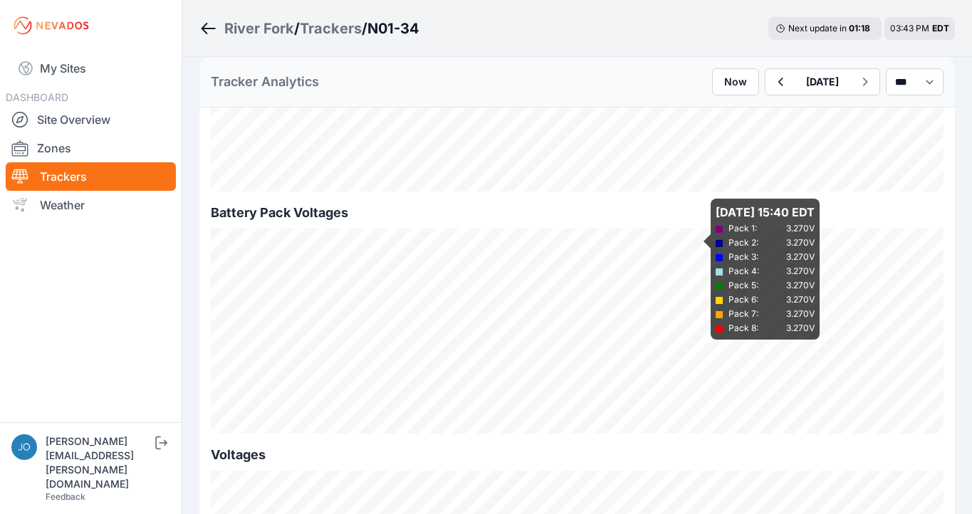
scroll to position [1240, 0]
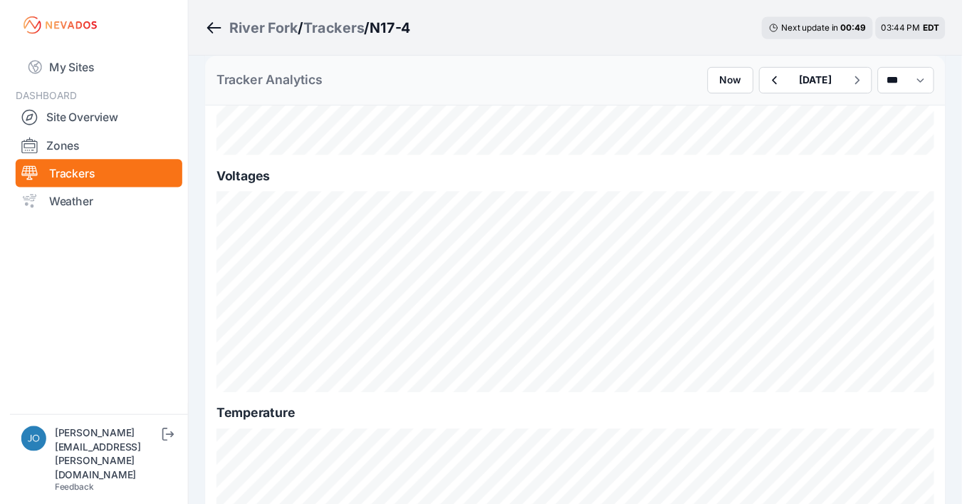
scroll to position [1718, 0]
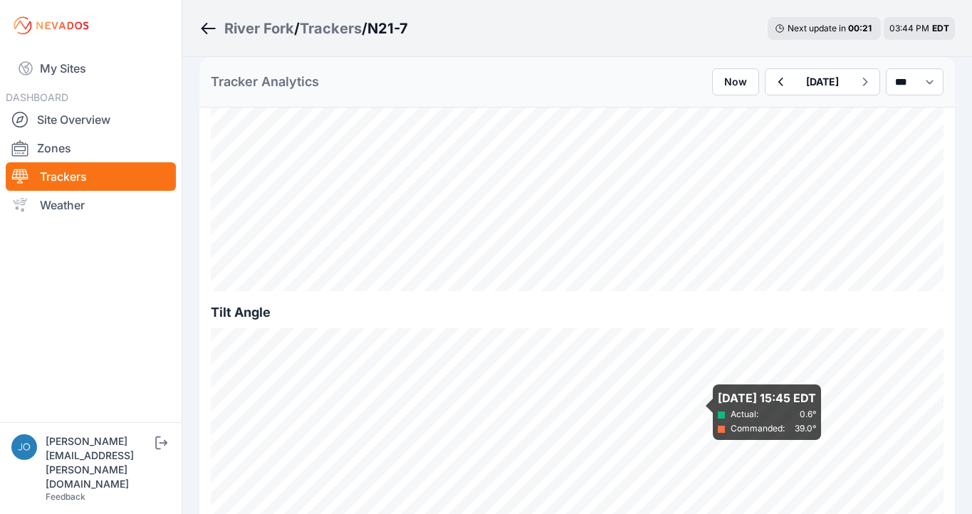
scroll to position [408, 0]
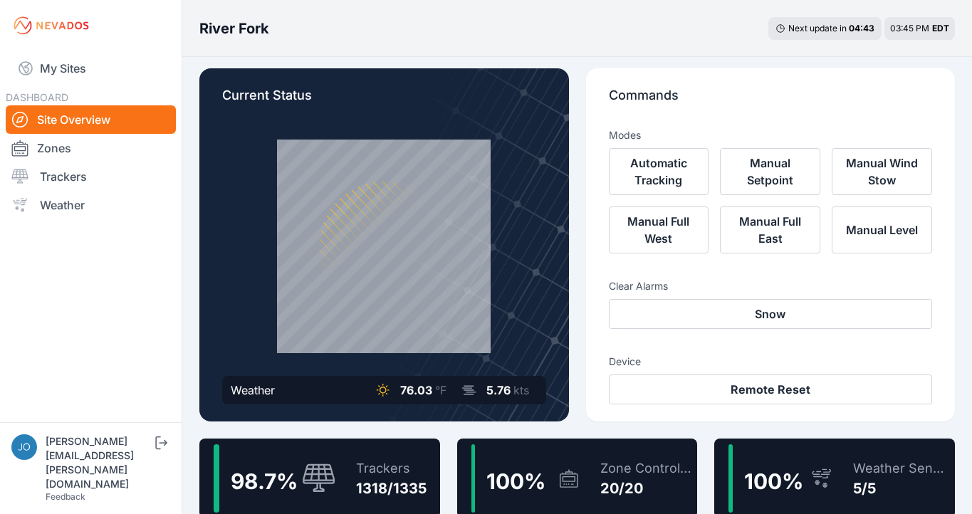
scroll to position [9, 0]
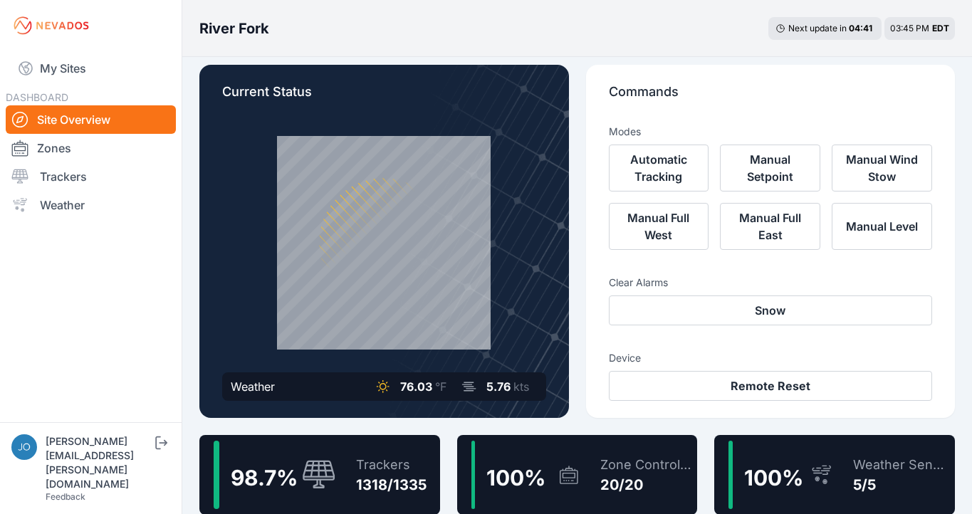
click at [366, 474] on div "Trackers" at bounding box center [391, 465] width 71 height 20
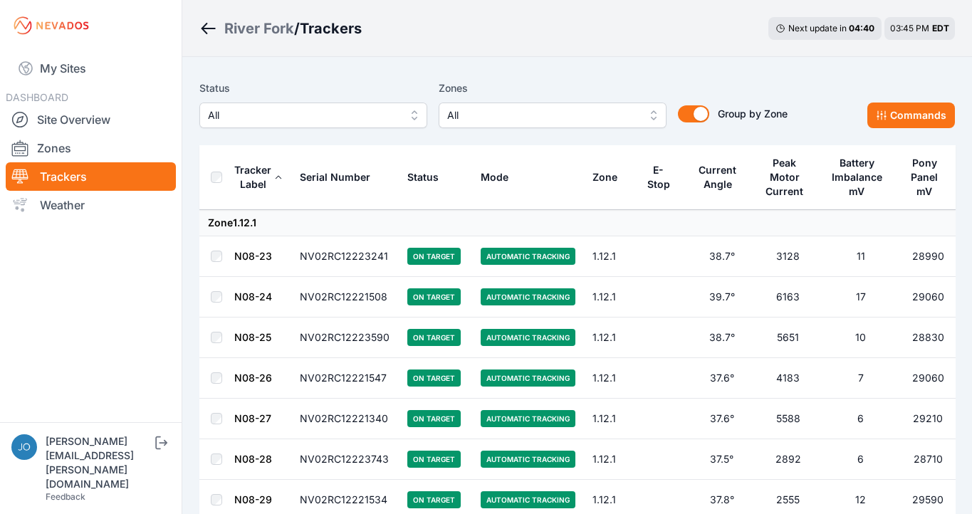
click at [345, 105] on button "All" at bounding box center [313, 116] width 228 height 26
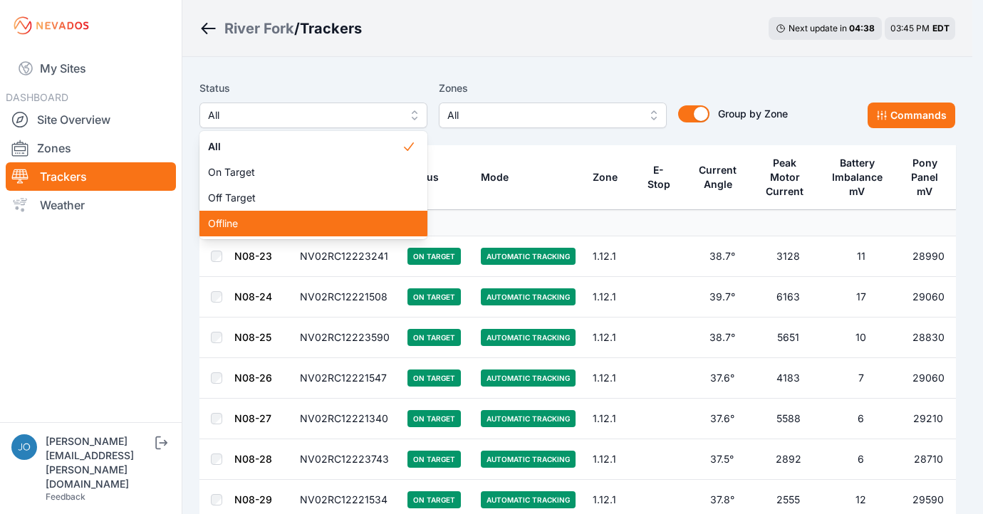
click at [315, 220] on span "Offline" at bounding box center [305, 224] width 194 height 14
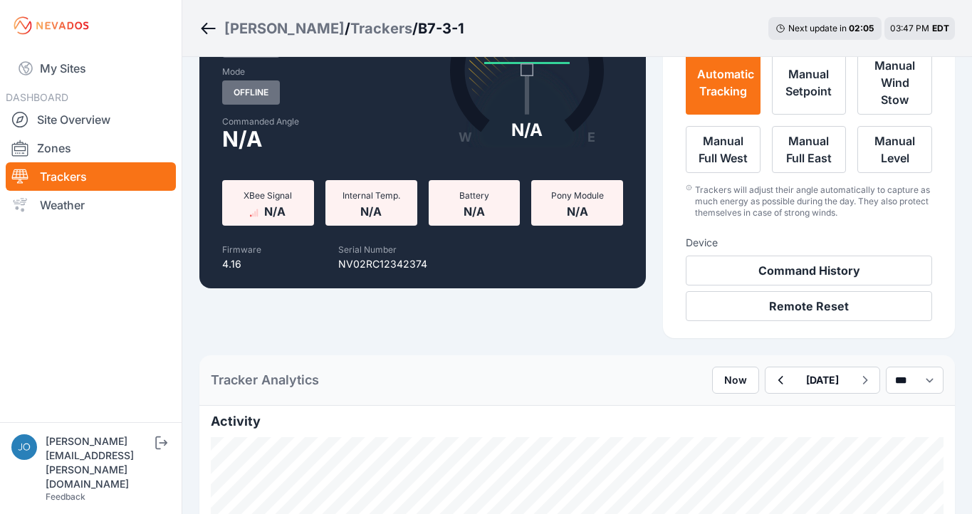
scroll to position [395, 0]
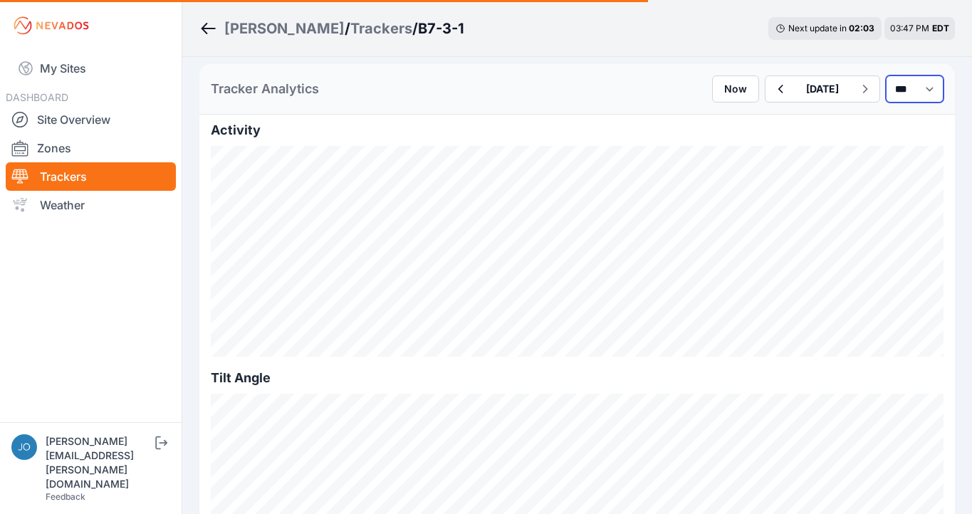
select select "*******"
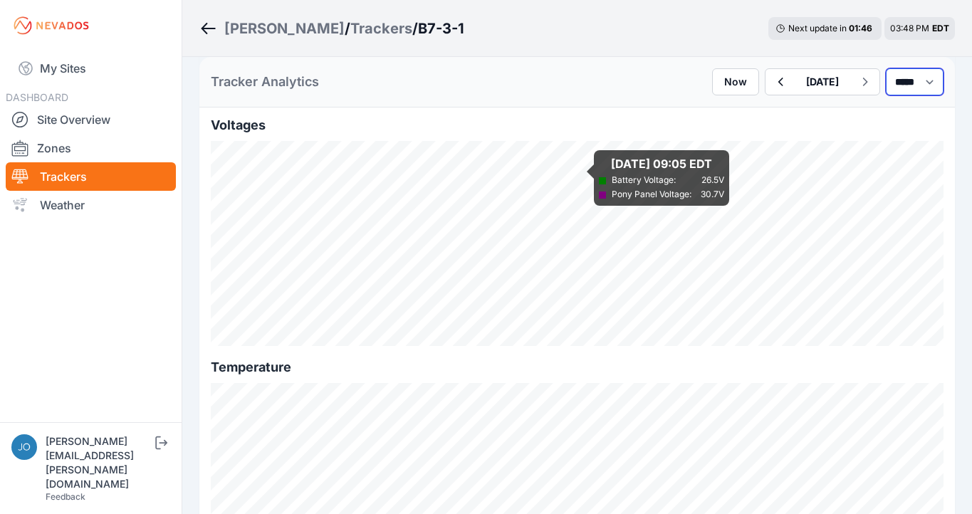
scroll to position [1752, 0]
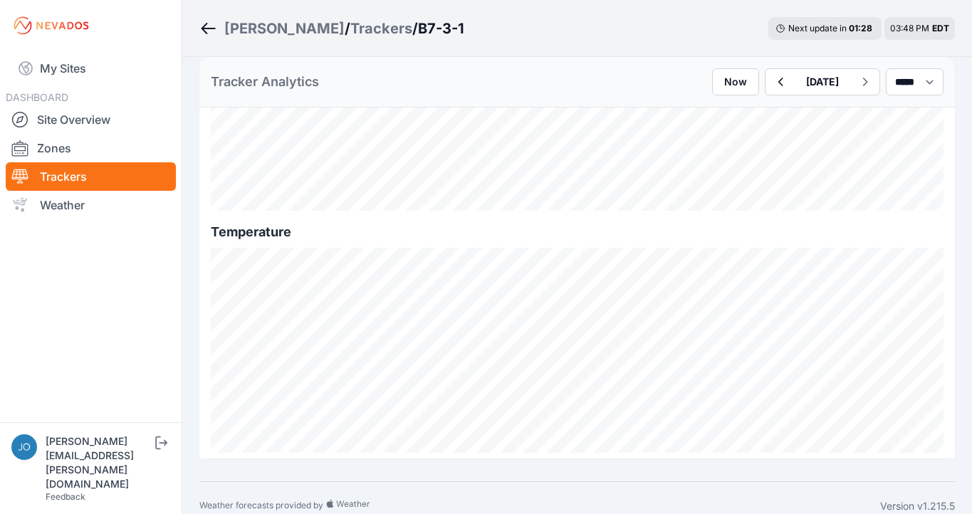
click at [239, 26] on div "[PERSON_NAME]" at bounding box center [284, 29] width 120 height 20
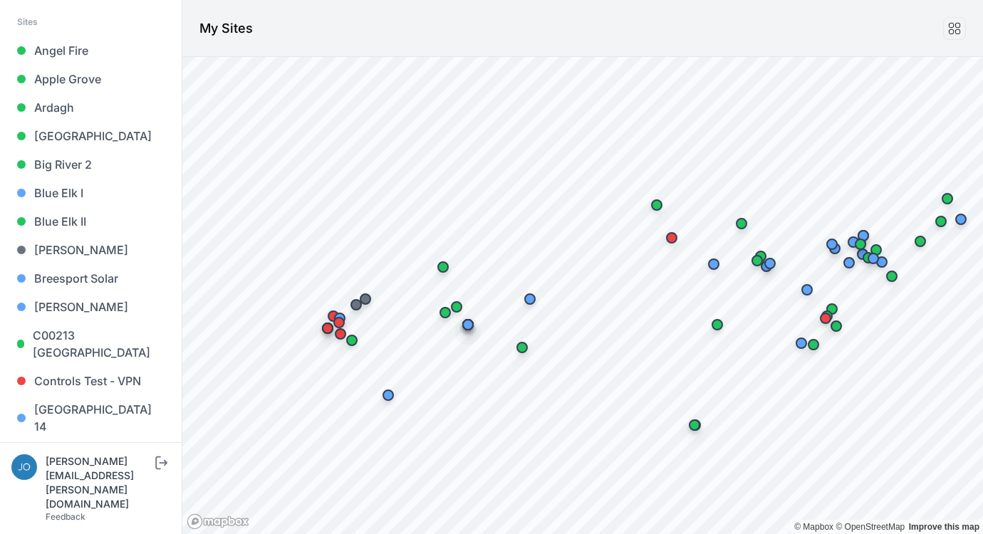
scroll to position [1492, 0]
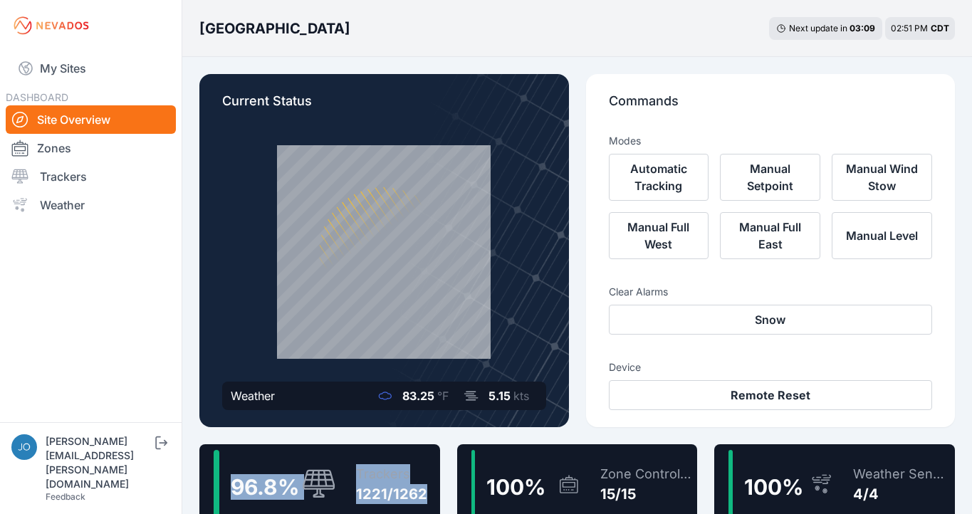
scroll to position [26, 0]
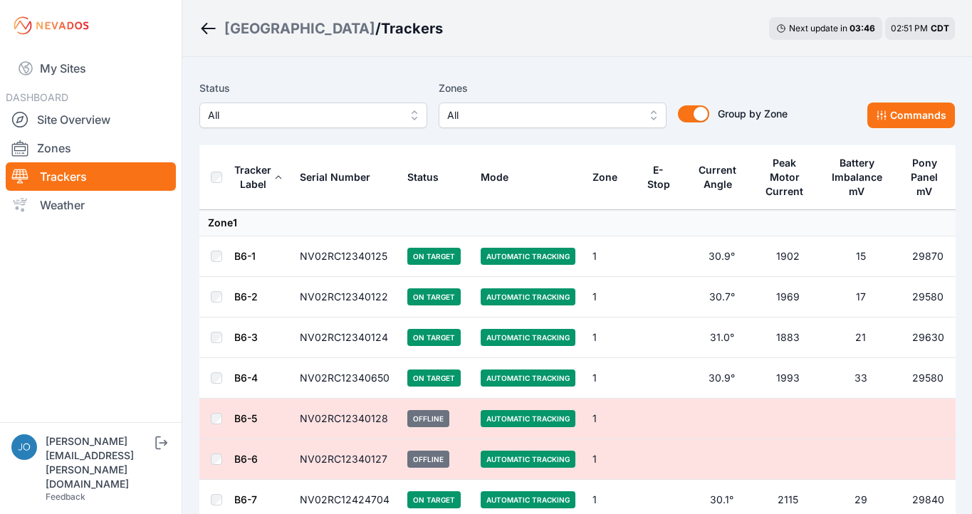
click at [281, 116] on span "All" at bounding box center [303, 115] width 191 height 17
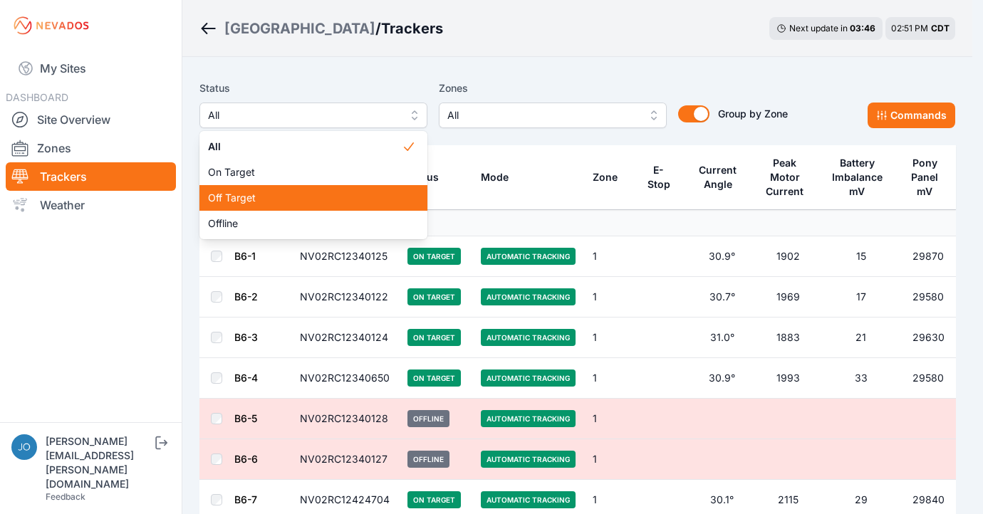
click at [267, 199] on span "Off Target" at bounding box center [305, 198] width 194 height 14
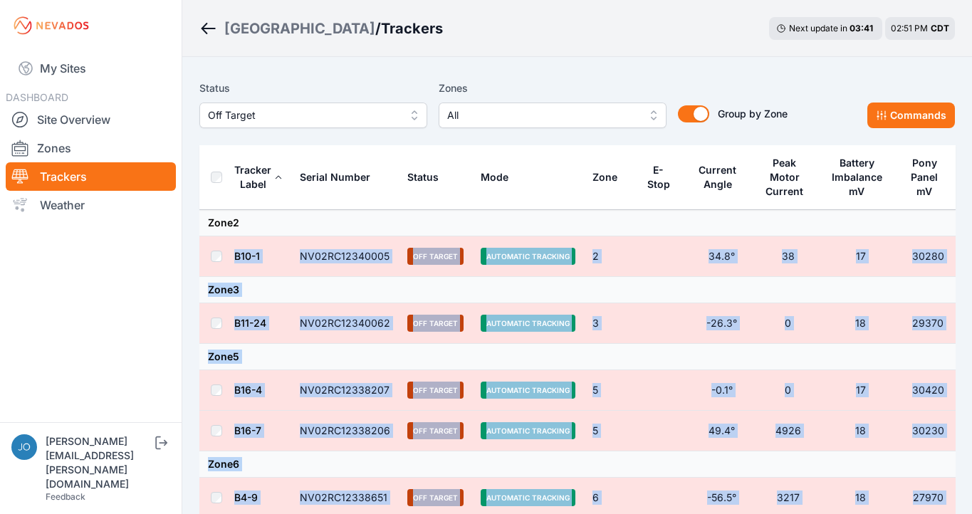
drag, startPoint x: 583, startPoint y: 349, endPoint x: 300, endPoint y: 232, distance: 306.3
copy tbody "B10-1 NV02RC12340005 Off Target Automatic Tracking 2 34.8° 38 17 30280 Zone 3 B…"
click at [918, 114] on button "Commands" at bounding box center [912, 116] width 88 height 26
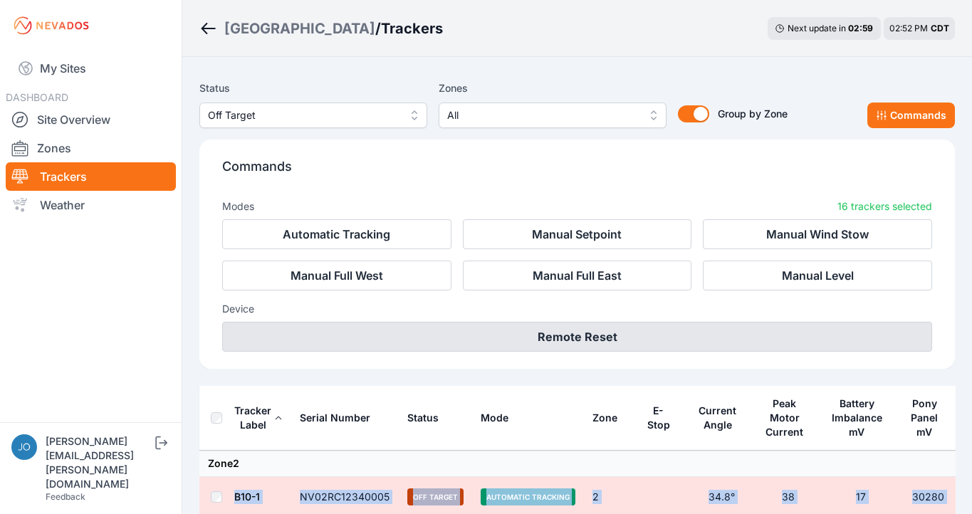
click at [521, 343] on button "Remote Reset" at bounding box center [577, 337] width 710 height 30
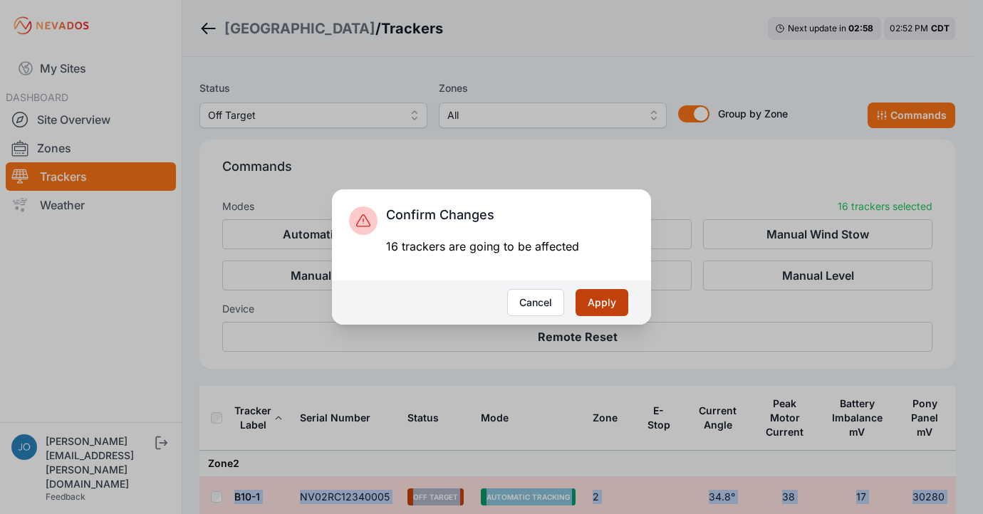
click at [588, 304] on button "Apply" at bounding box center [602, 302] width 53 height 27
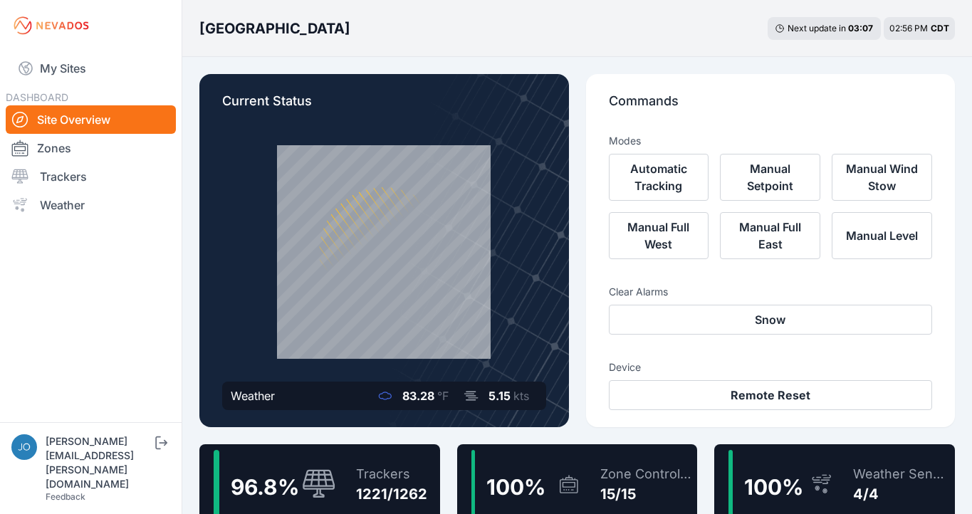
scroll to position [3, 0]
